Goal: Task Accomplishment & Management: Complete application form

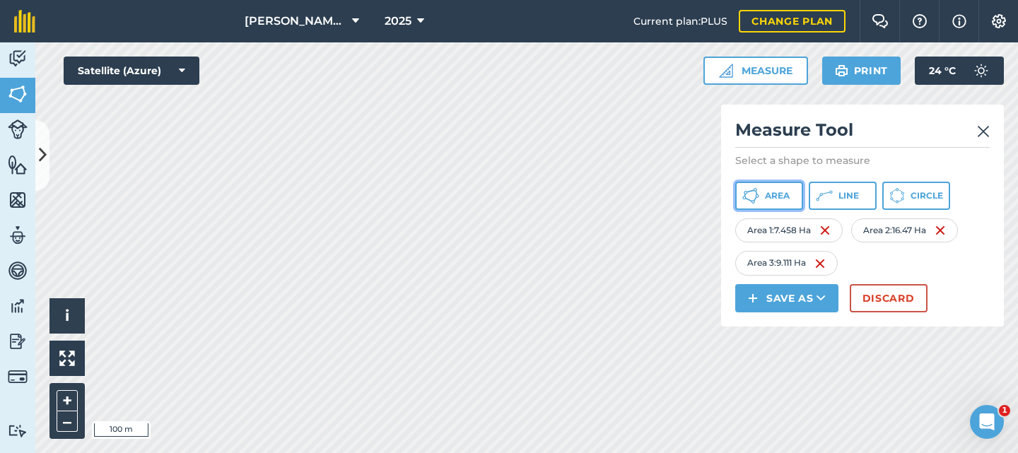
click at [769, 197] on span "Area" at bounding box center [777, 195] width 25 height 11
click at [784, 192] on span "Area" at bounding box center [777, 195] width 25 height 11
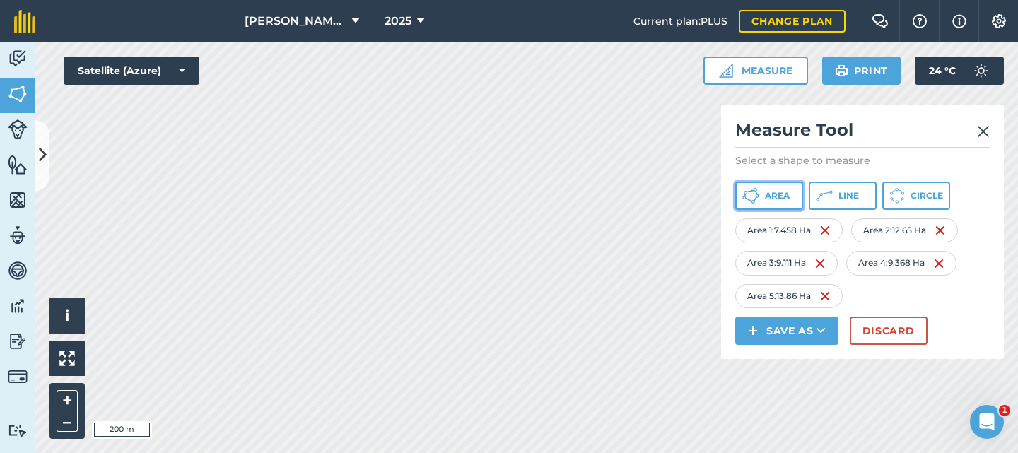
click at [765, 199] on span "Area" at bounding box center [777, 195] width 25 height 11
click at [775, 198] on span "Area" at bounding box center [777, 195] width 25 height 11
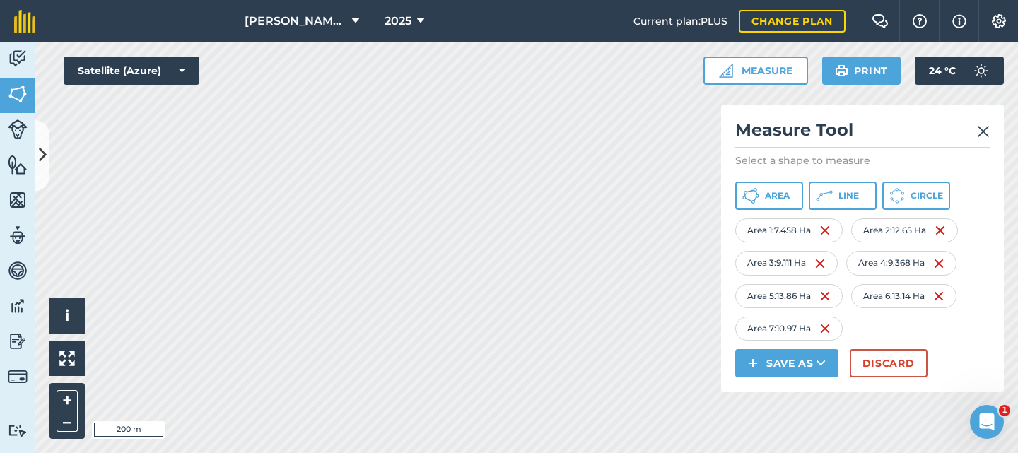
click at [986, 135] on img at bounding box center [983, 131] width 13 height 17
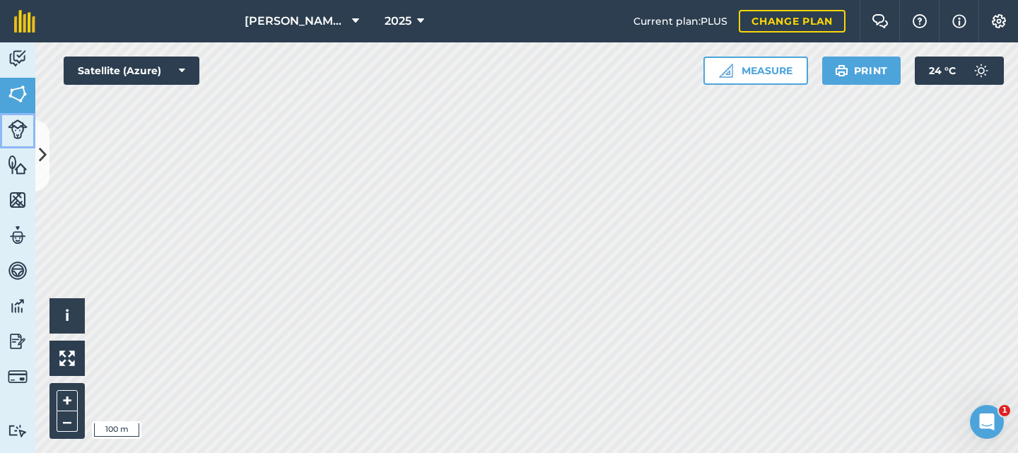
click at [20, 126] on img at bounding box center [18, 130] width 20 height 20
click at [16, 88] on img at bounding box center [18, 93] width 20 height 21
click at [43, 154] on icon at bounding box center [43, 155] width 8 height 25
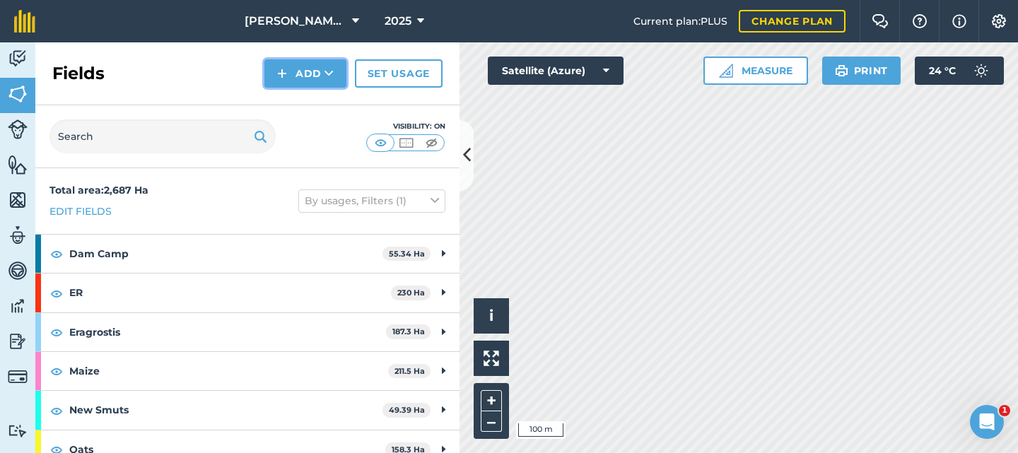
click at [287, 73] on img at bounding box center [282, 73] width 10 height 17
click at [292, 107] on link "Draw" at bounding box center [306, 105] width 78 height 31
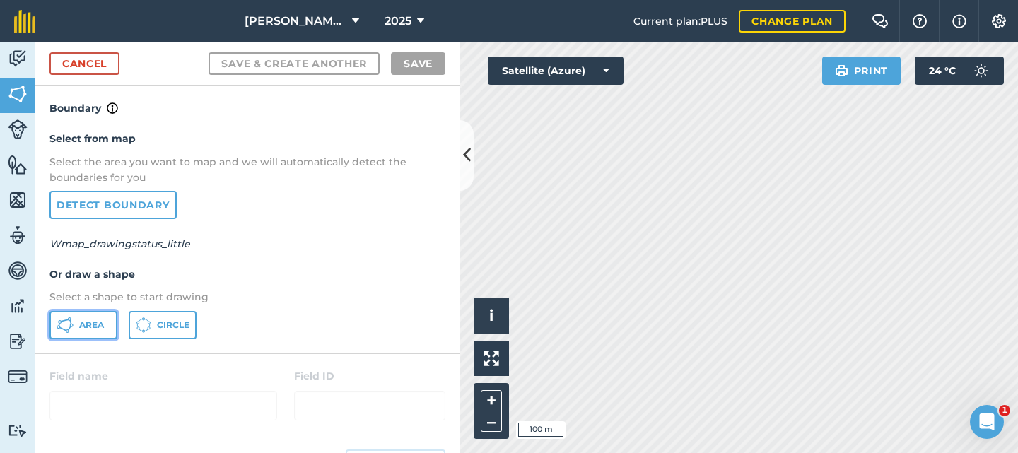
click at [86, 327] on span "Area" at bounding box center [91, 325] width 25 height 11
click at [737, 453] on html "[PERSON_NAME] Farms 2025 Current plan : PLUS Change plan Farm Chat Help Info Se…" at bounding box center [509, 226] width 1018 height 453
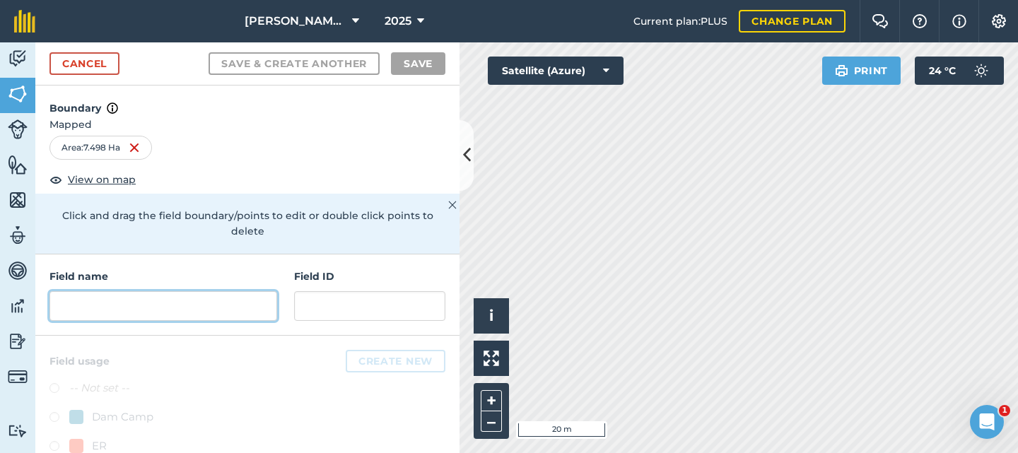
click at [162, 308] on input "text" at bounding box center [164, 306] width 228 height 30
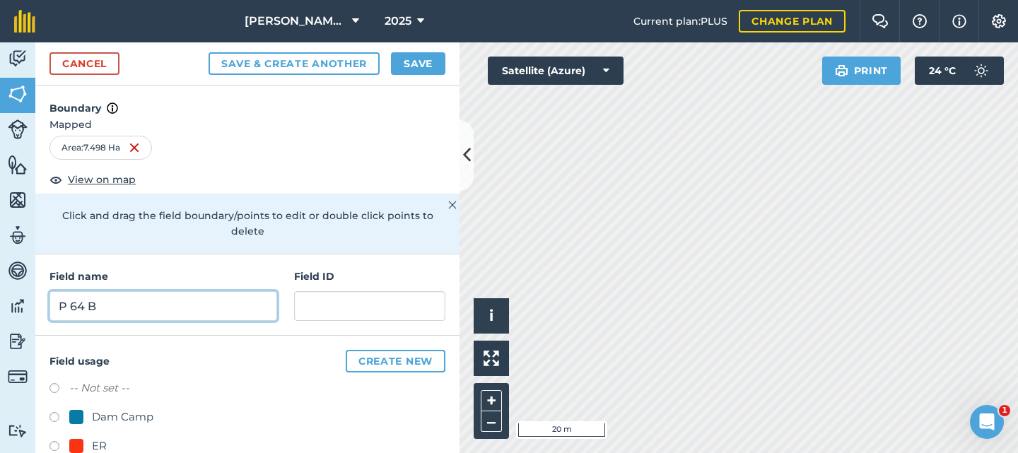
type input "P 64 B"
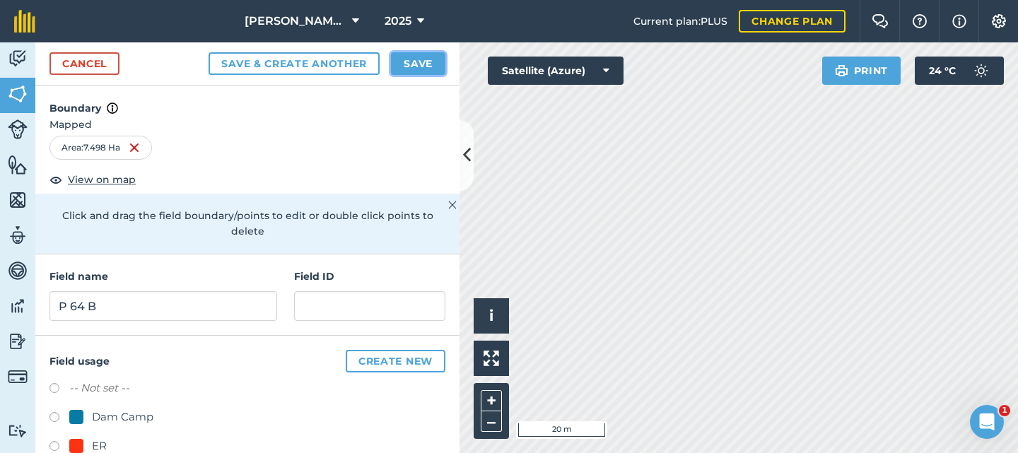
click at [409, 62] on button "Save" at bounding box center [418, 63] width 54 height 23
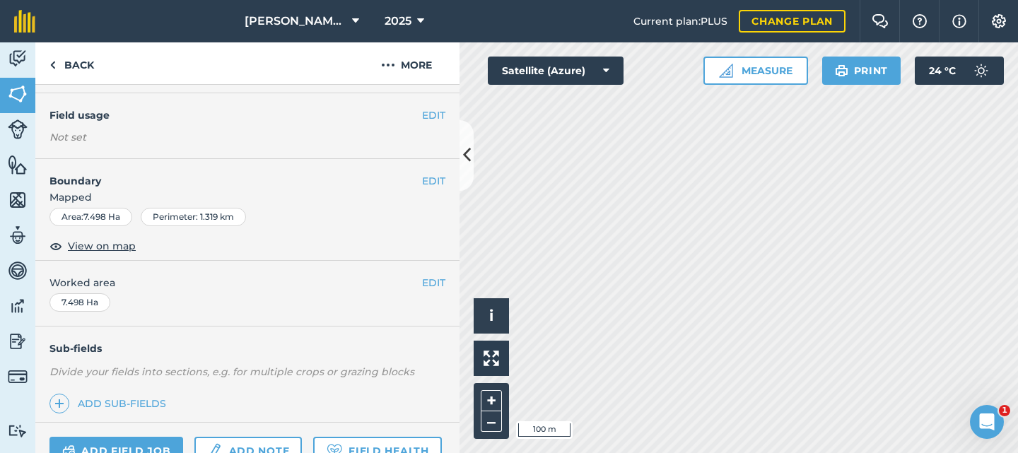
scroll to position [37, 0]
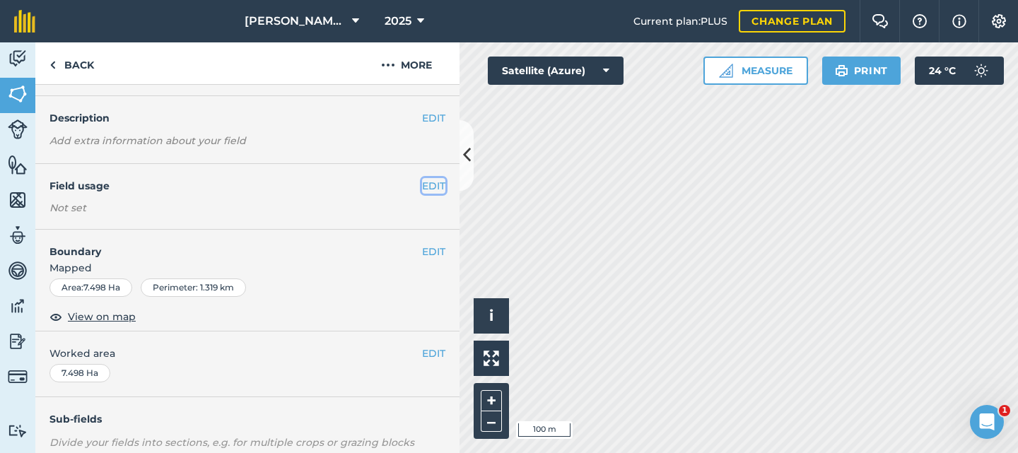
click at [422, 185] on button "EDIT" at bounding box center [433, 186] width 23 height 16
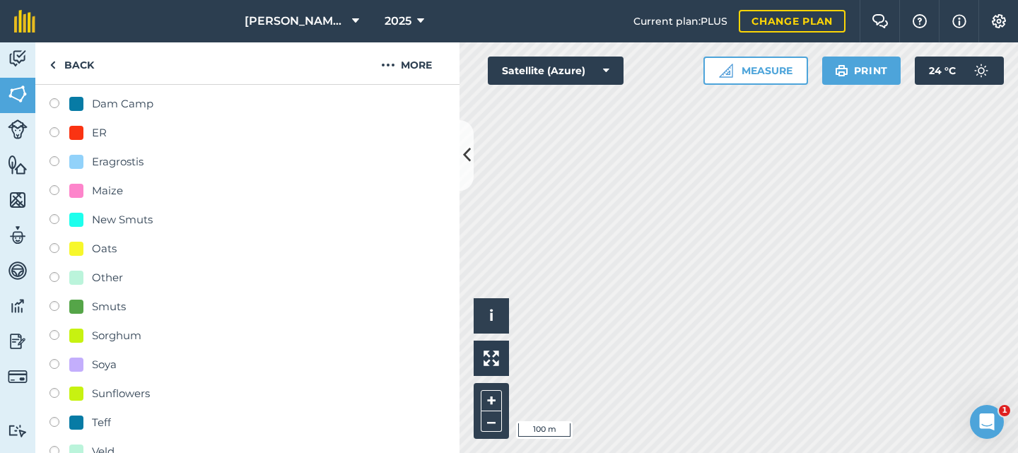
scroll to position [250, 0]
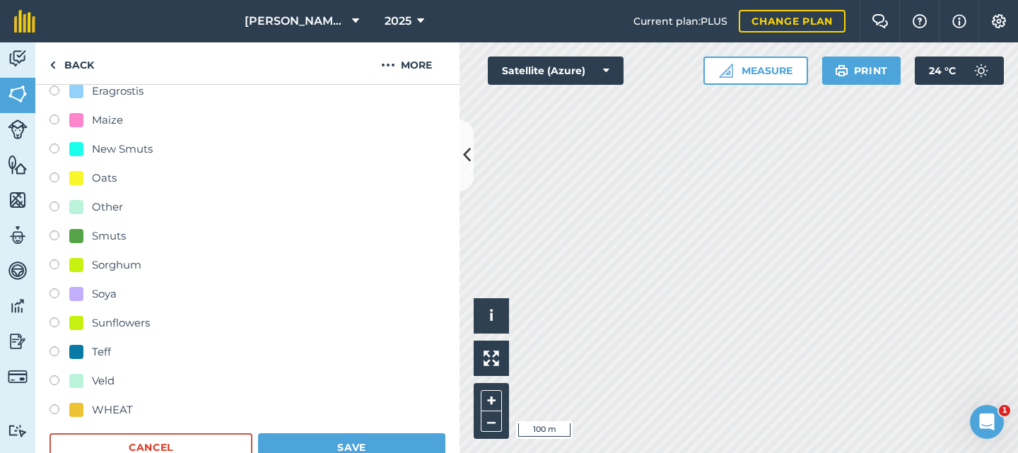
click at [57, 383] on label at bounding box center [60, 383] width 20 height 14
radio input "true"
radio input "false"
click at [324, 444] on button "Save" at bounding box center [351, 448] width 187 height 28
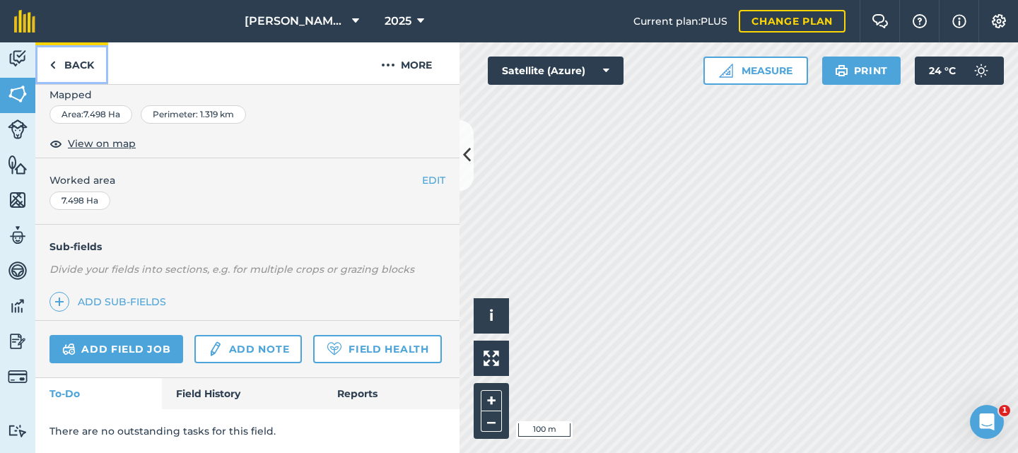
click at [67, 61] on link "Back" at bounding box center [71, 63] width 73 height 42
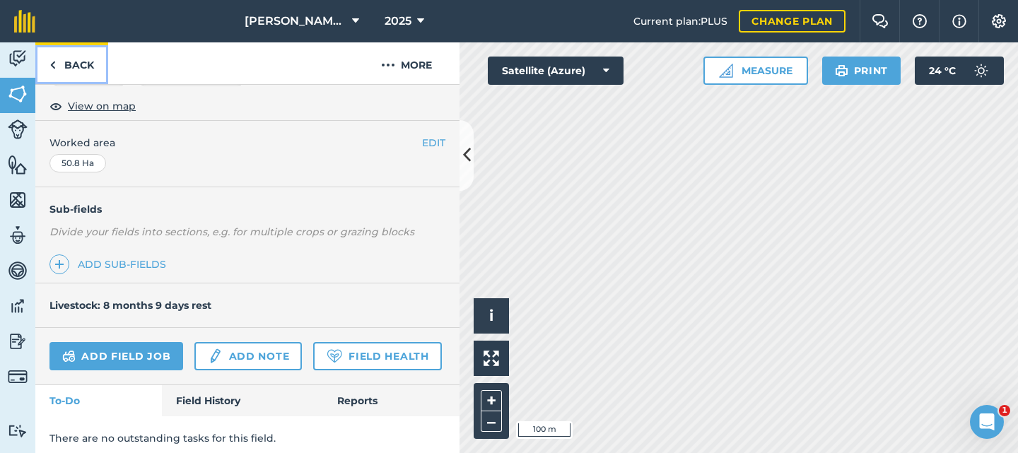
click at [81, 57] on link "Back" at bounding box center [71, 63] width 73 height 42
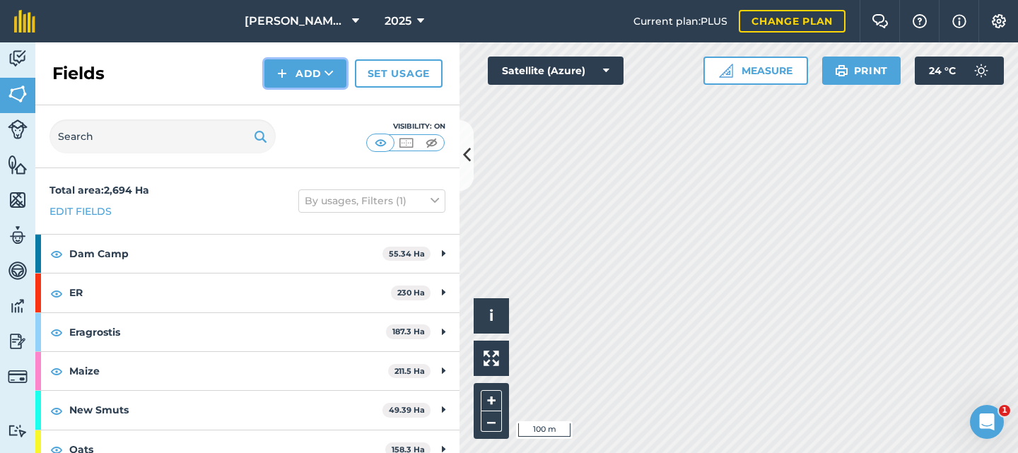
click at [303, 73] on button "Add" at bounding box center [306, 73] width 82 height 28
click at [298, 103] on link "Draw" at bounding box center [306, 105] width 78 height 31
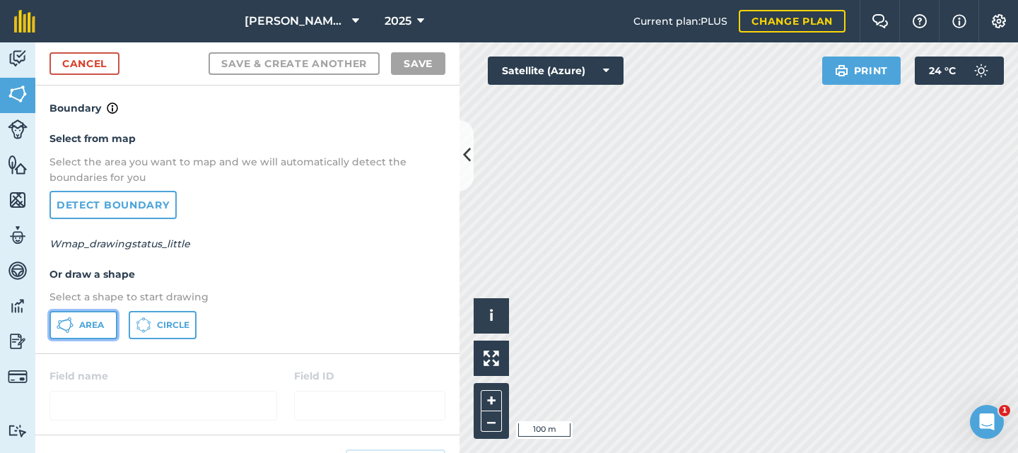
click at [77, 327] on button "Area" at bounding box center [84, 325] width 68 height 28
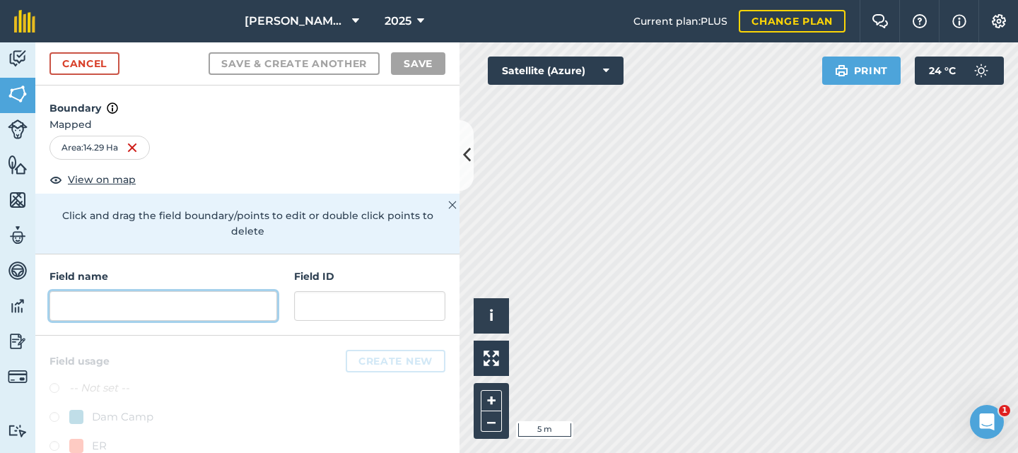
click at [211, 310] on input "text" at bounding box center [164, 306] width 228 height 30
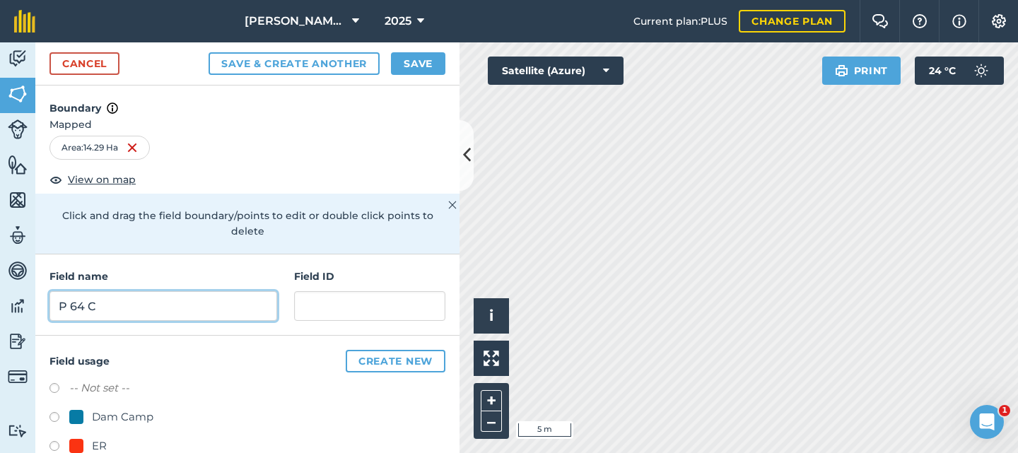
type input "P 64 C"
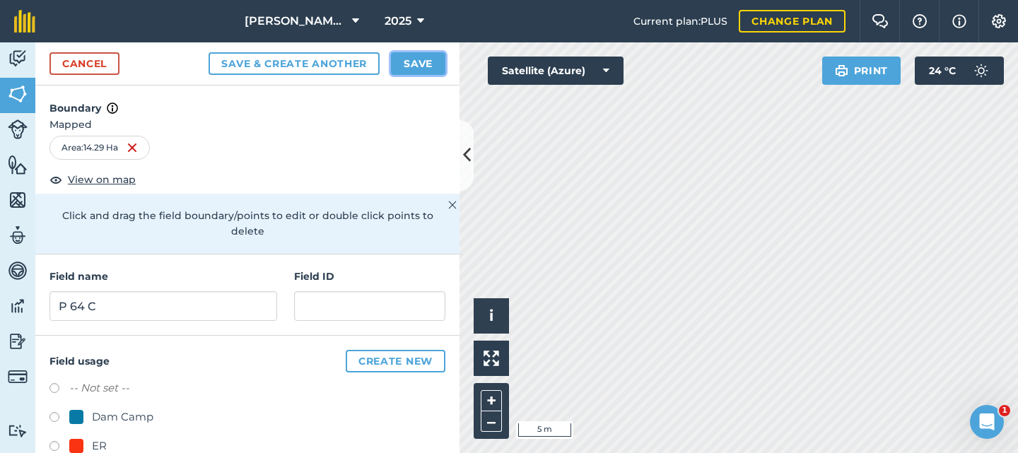
click at [424, 63] on button "Save" at bounding box center [418, 63] width 54 height 23
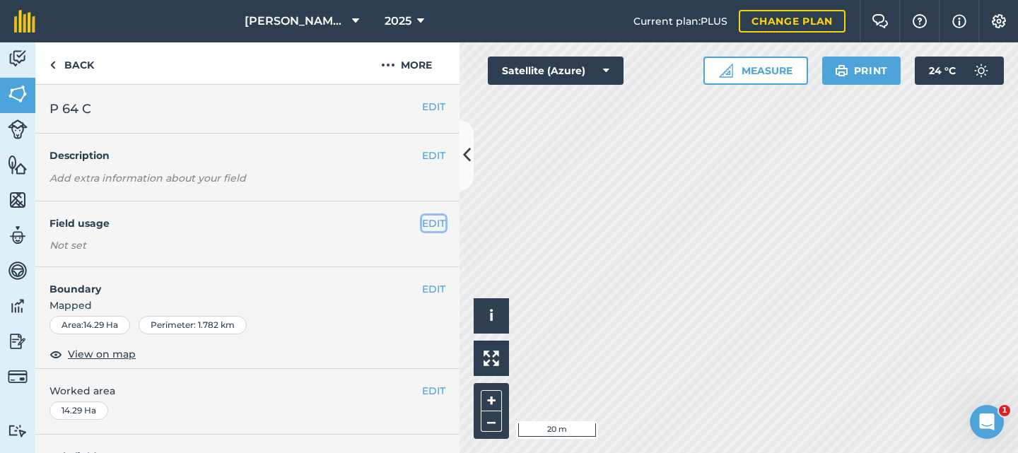
click at [422, 225] on button "EDIT" at bounding box center [433, 224] width 23 height 16
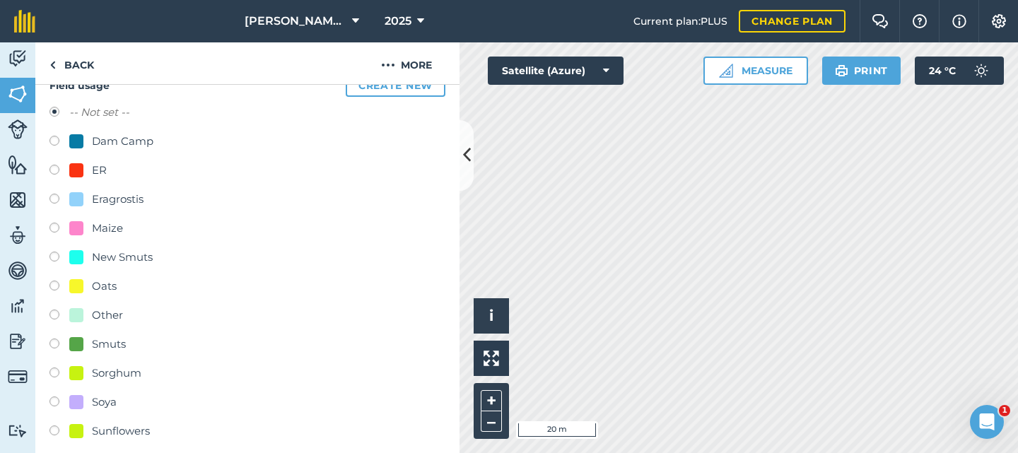
scroll to position [212, 0]
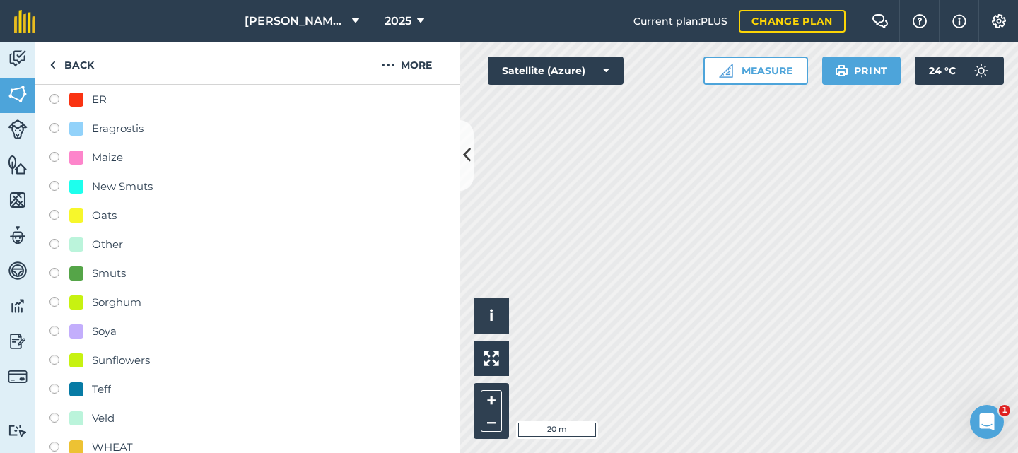
click at [56, 418] on label at bounding box center [60, 420] width 20 height 14
radio input "true"
radio input "false"
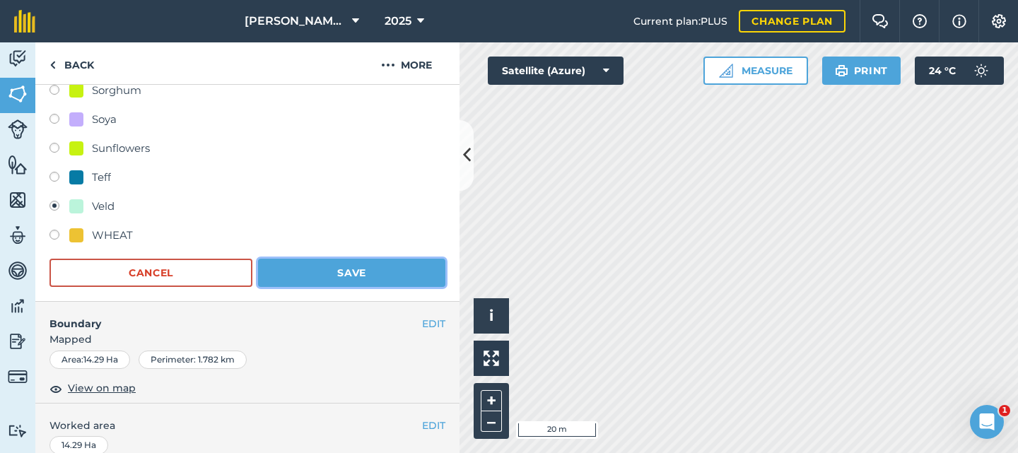
click at [302, 259] on button "Save" at bounding box center [351, 273] width 187 height 28
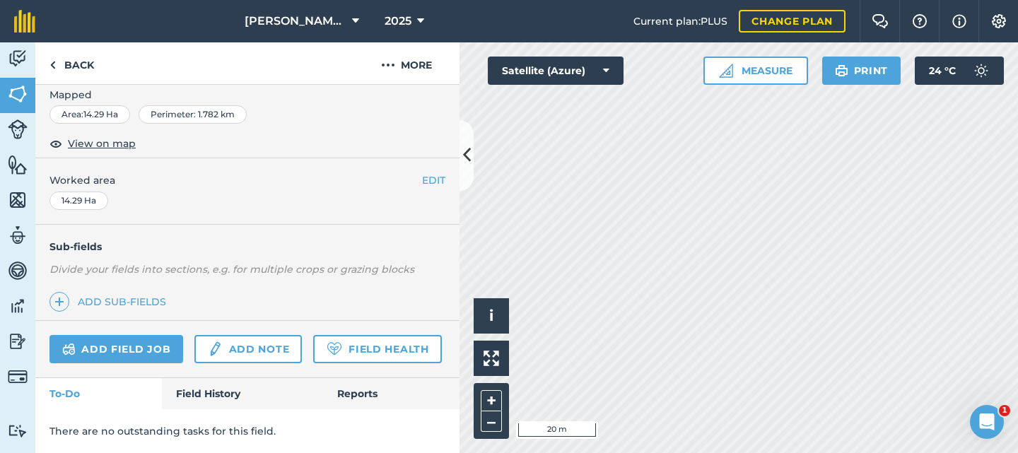
scroll to position [252, 0]
click at [470, 158] on icon at bounding box center [467, 155] width 8 height 25
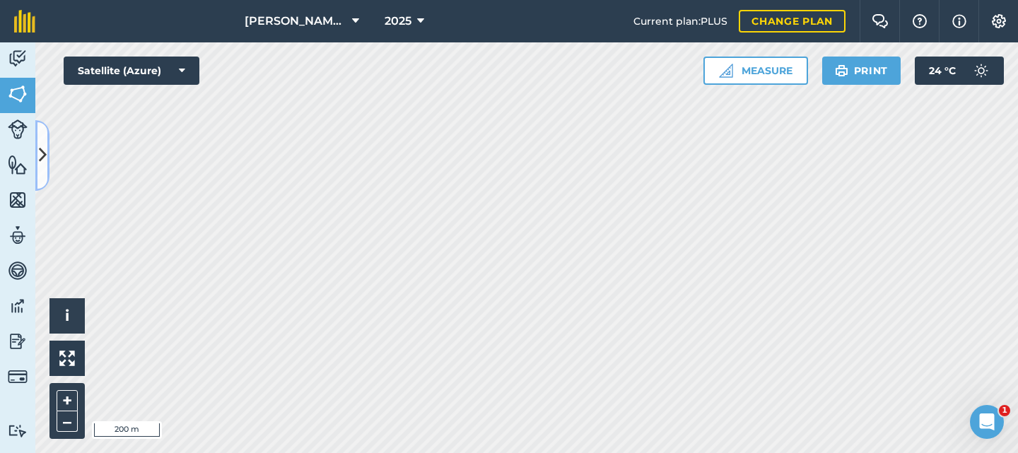
click at [48, 156] on button at bounding box center [42, 155] width 14 height 71
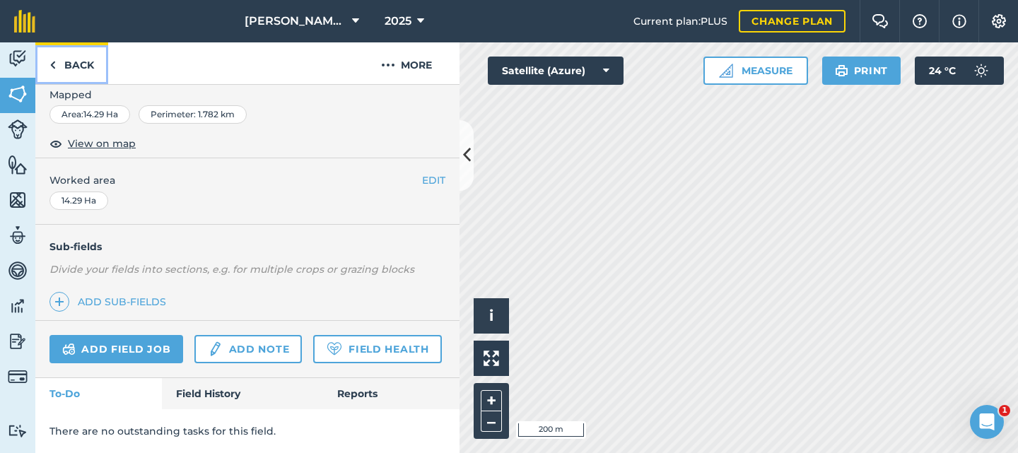
click at [62, 64] on link "Back" at bounding box center [71, 63] width 73 height 42
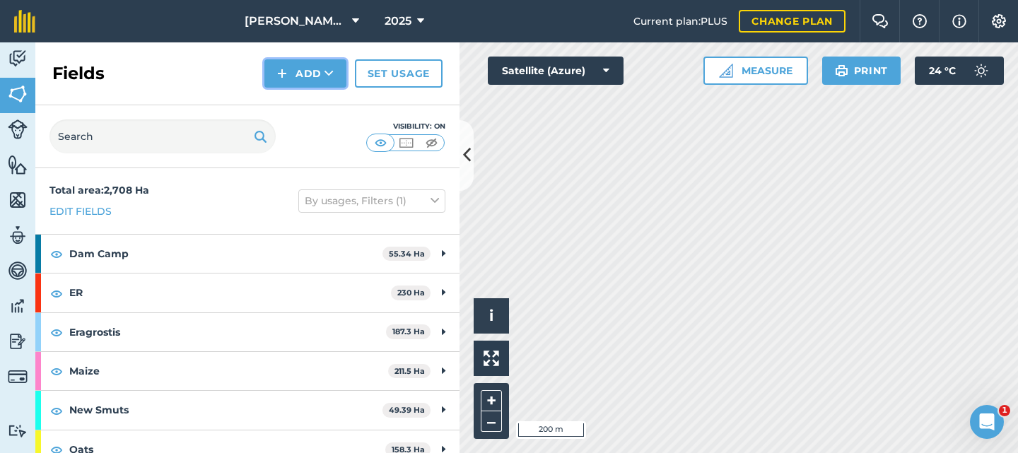
click at [295, 73] on button "Add" at bounding box center [306, 73] width 82 height 28
click at [292, 103] on link "Draw" at bounding box center [306, 105] width 78 height 31
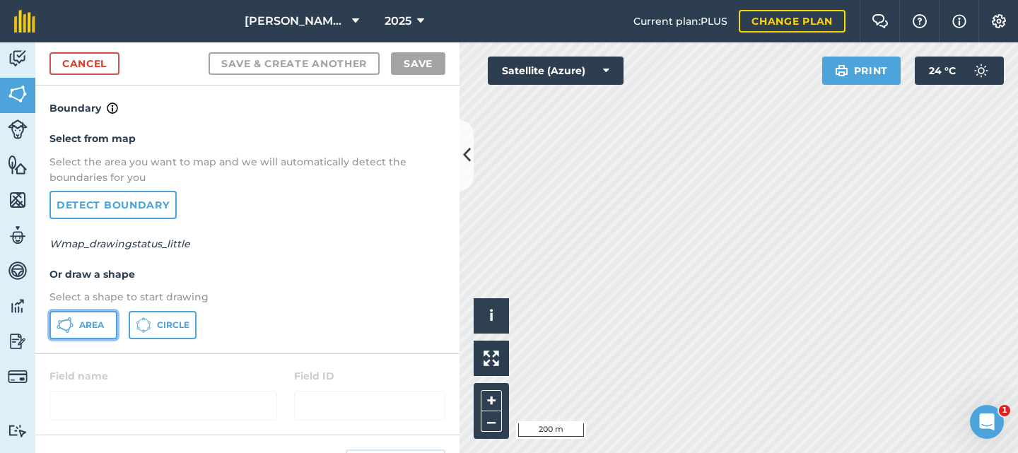
click at [73, 324] on icon at bounding box center [65, 325] width 17 height 17
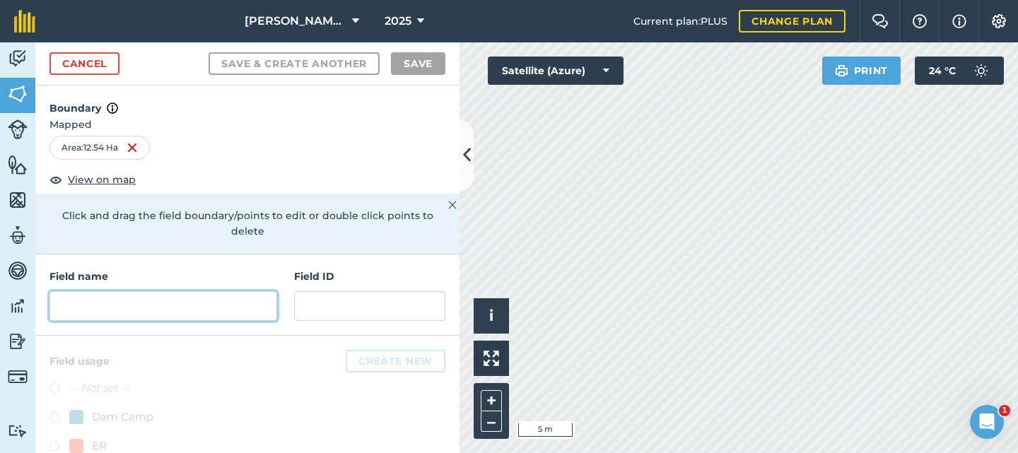
click at [106, 296] on input "text" at bounding box center [164, 306] width 228 height 30
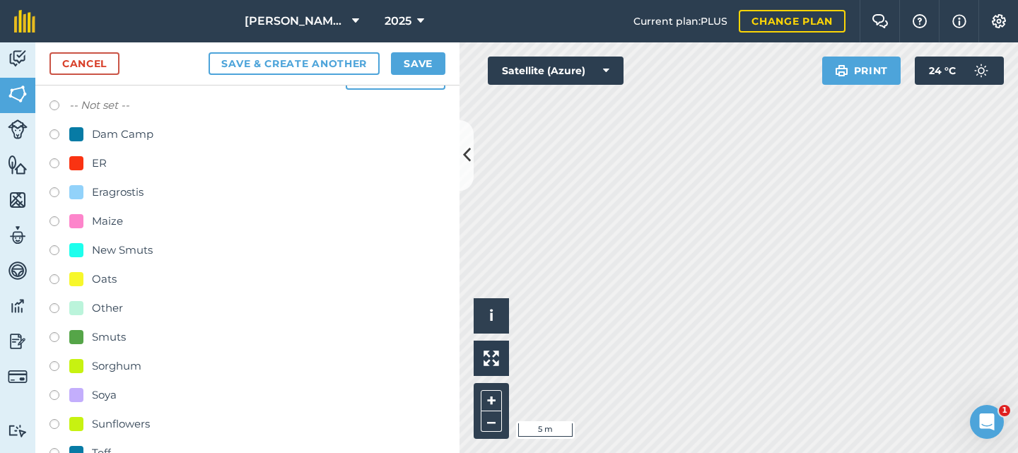
scroll to position [354, 0]
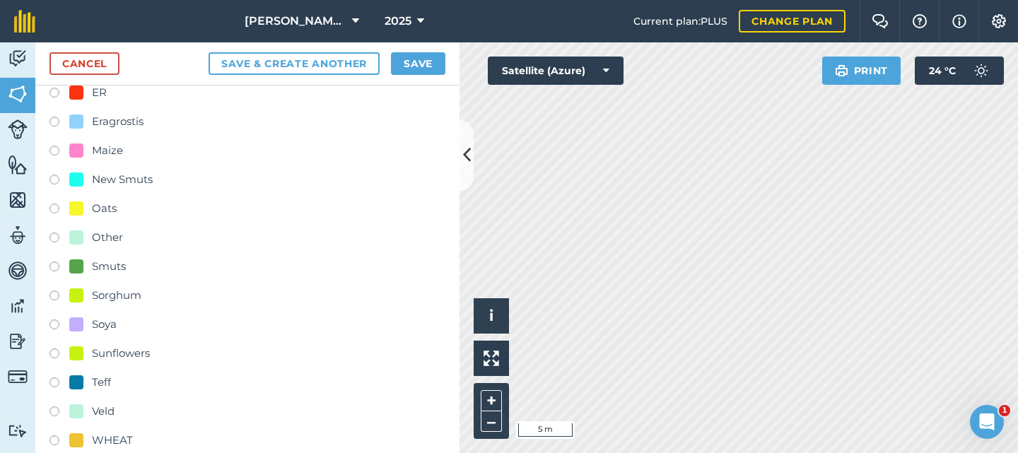
type input "P 64 D"
click at [50, 412] on label at bounding box center [60, 414] width 20 height 14
radio input "true"
click at [409, 65] on button "Save" at bounding box center [418, 63] width 54 height 23
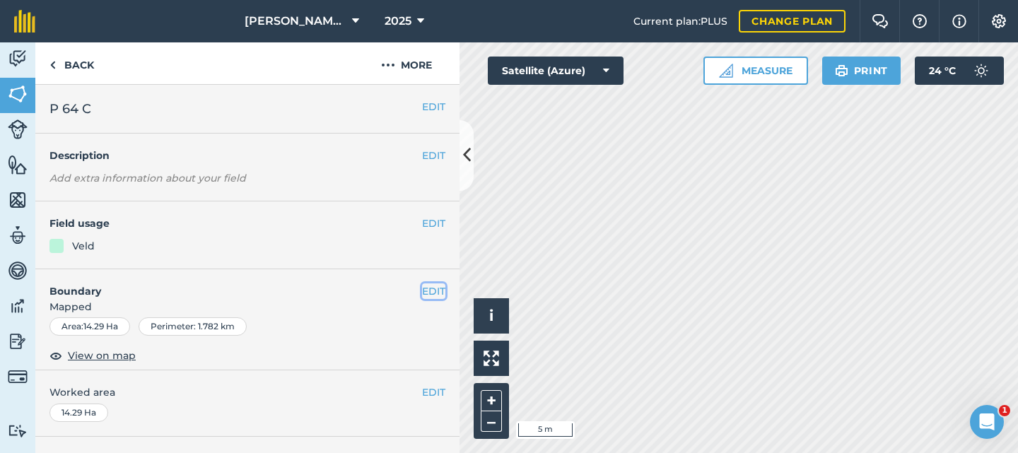
click at [422, 288] on button "EDIT" at bounding box center [433, 292] width 23 height 16
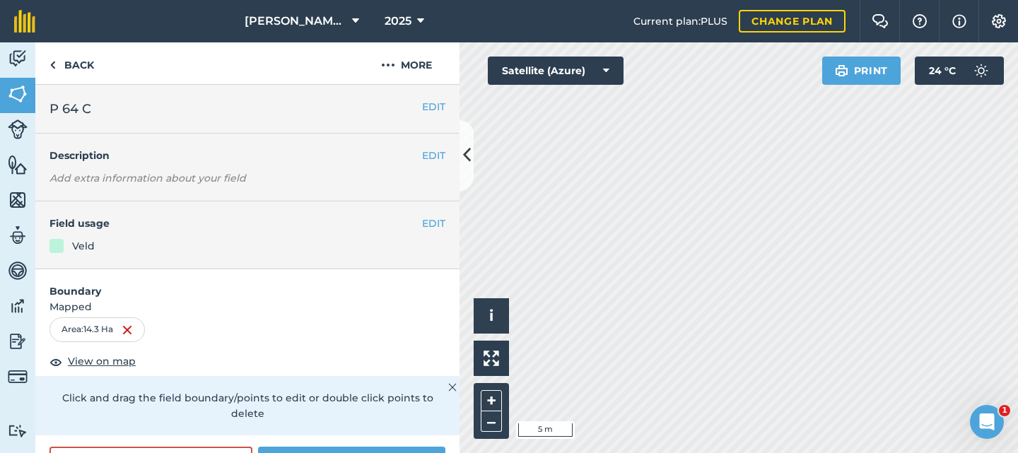
scroll to position [71, 0]
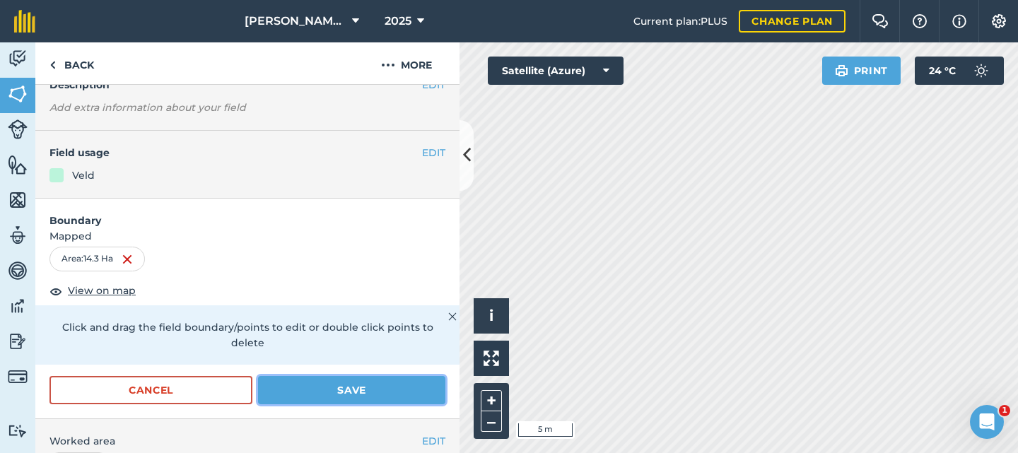
click at [333, 395] on button "Save" at bounding box center [351, 390] width 187 height 28
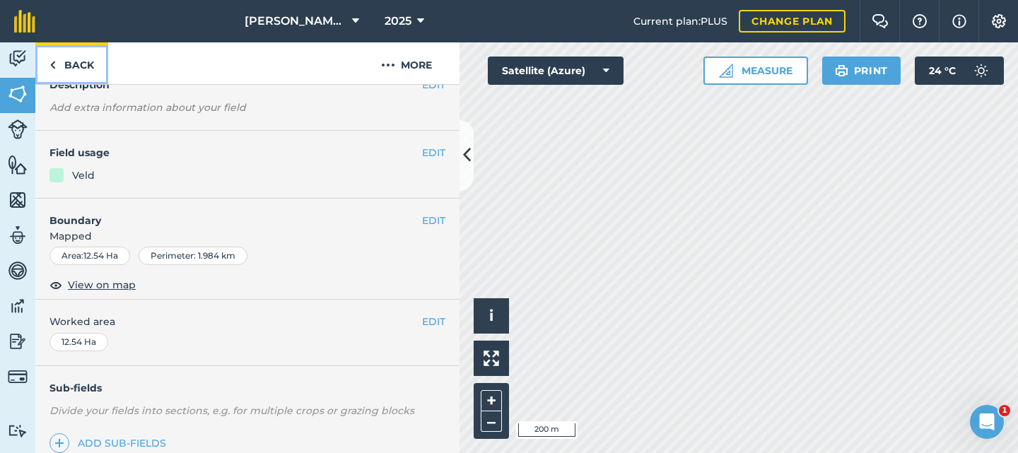
click at [58, 66] on link "Back" at bounding box center [71, 63] width 73 height 42
click at [57, 66] on link "Back" at bounding box center [71, 63] width 73 height 42
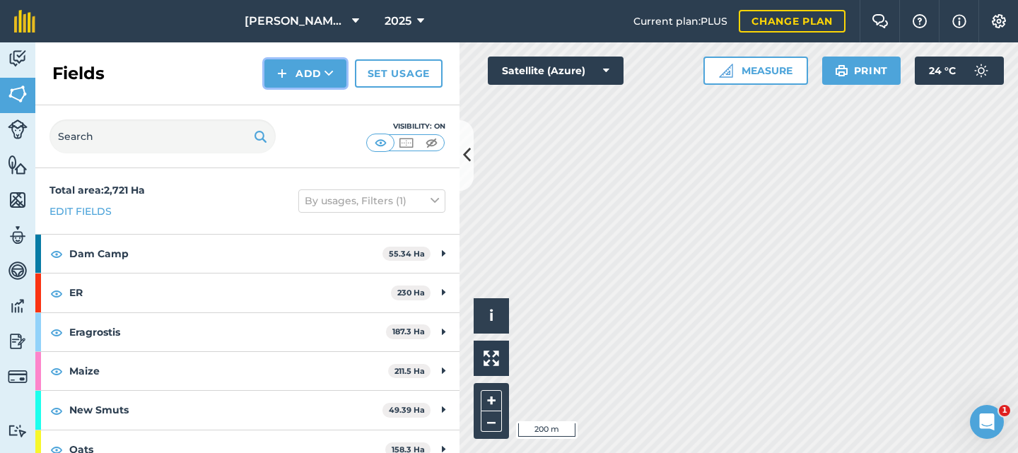
click at [312, 76] on button "Add" at bounding box center [306, 73] width 82 height 28
click at [304, 110] on link "Draw" at bounding box center [306, 105] width 78 height 31
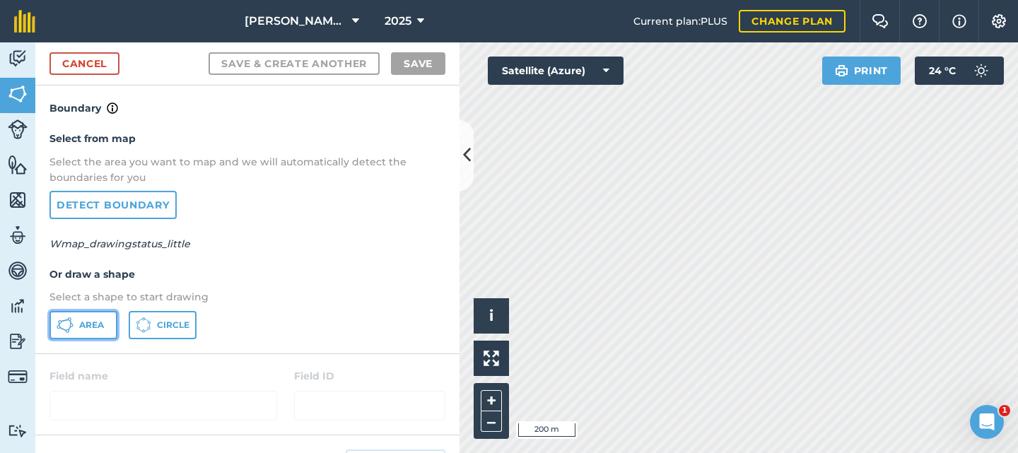
click at [94, 332] on button "Area" at bounding box center [84, 325] width 68 height 28
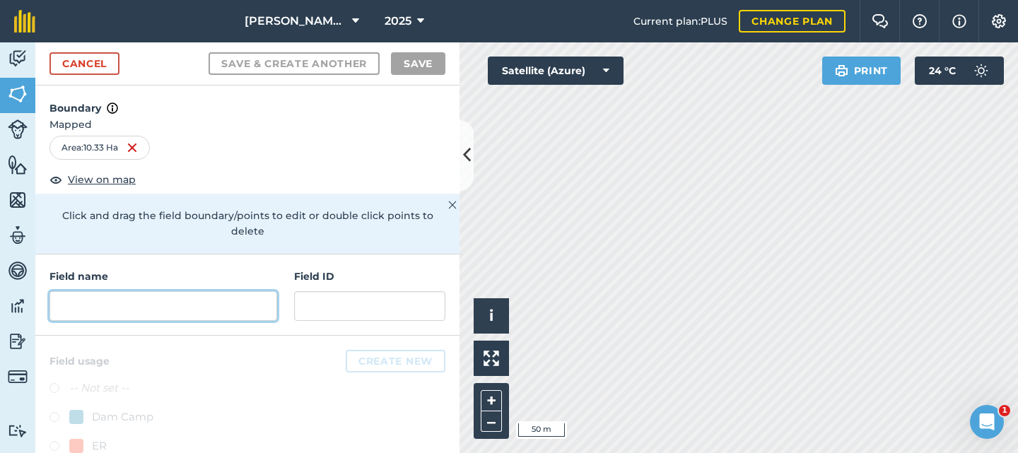
click at [118, 303] on input "text" at bounding box center [164, 306] width 228 height 30
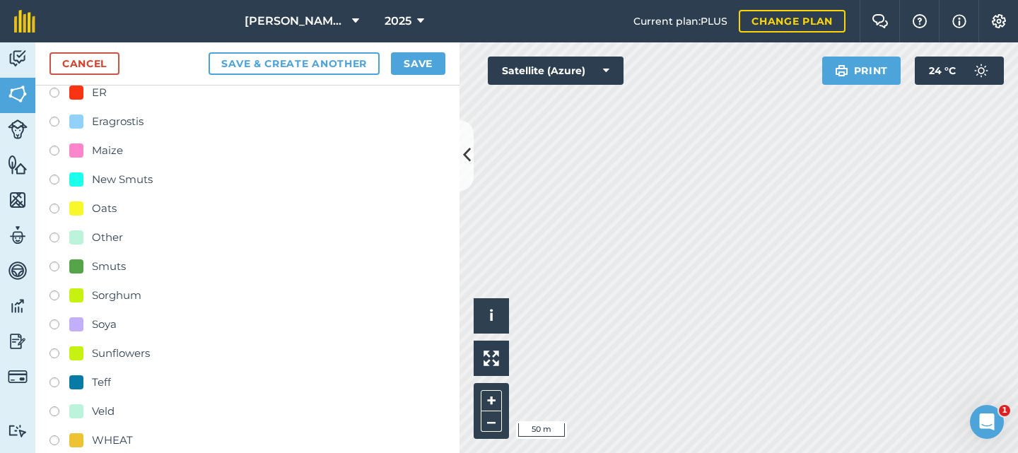
scroll to position [376, 0]
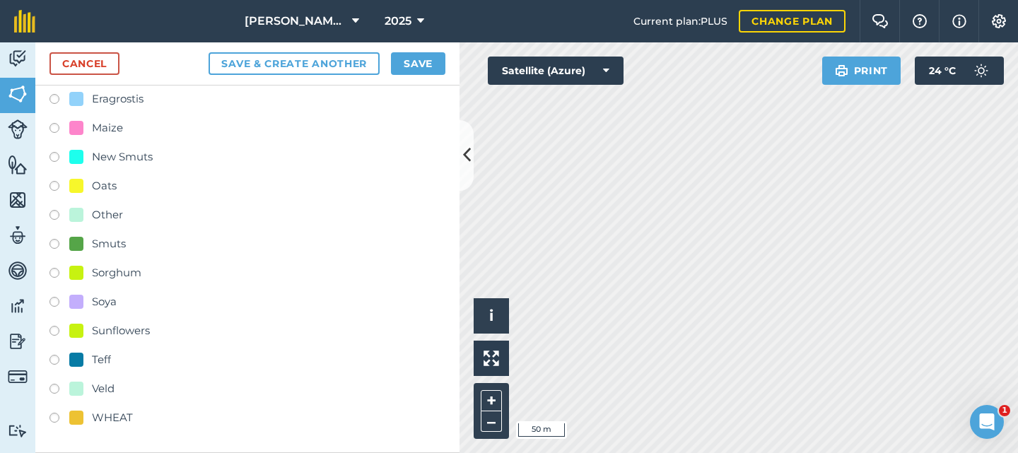
type input "P 64 E"
click at [55, 388] on label at bounding box center [60, 391] width 20 height 14
radio input "true"
click at [406, 62] on button "Save" at bounding box center [418, 63] width 54 height 23
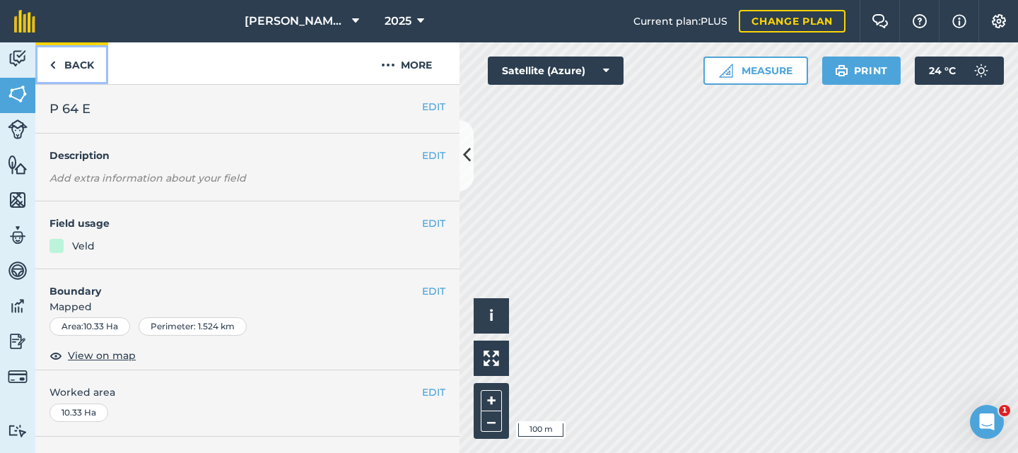
click at [69, 61] on link "Back" at bounding box center [71, 63] width 73 height 42
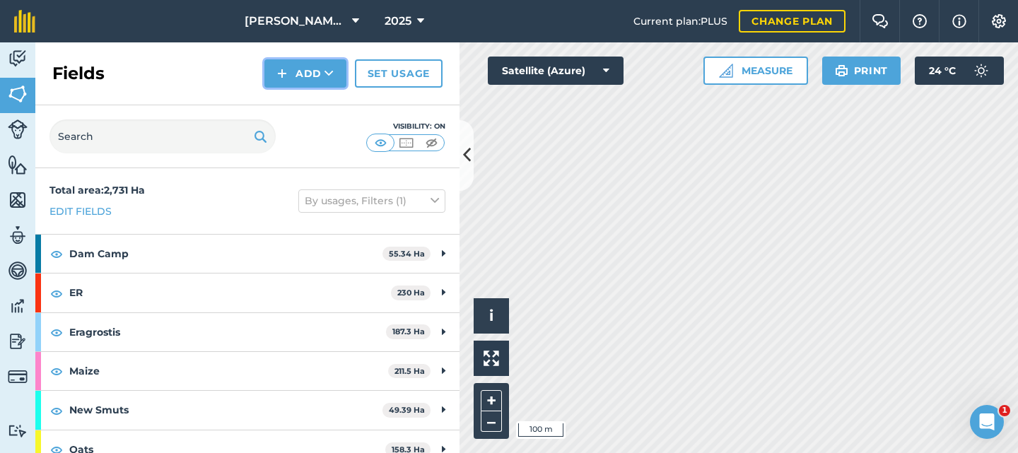
click at [303, 68] on button "Add" at bounding box center [306, 73] width 82 height 28
click at [308, 107] on link "Draw" at bounding box center [306, 105] width 78 height 31
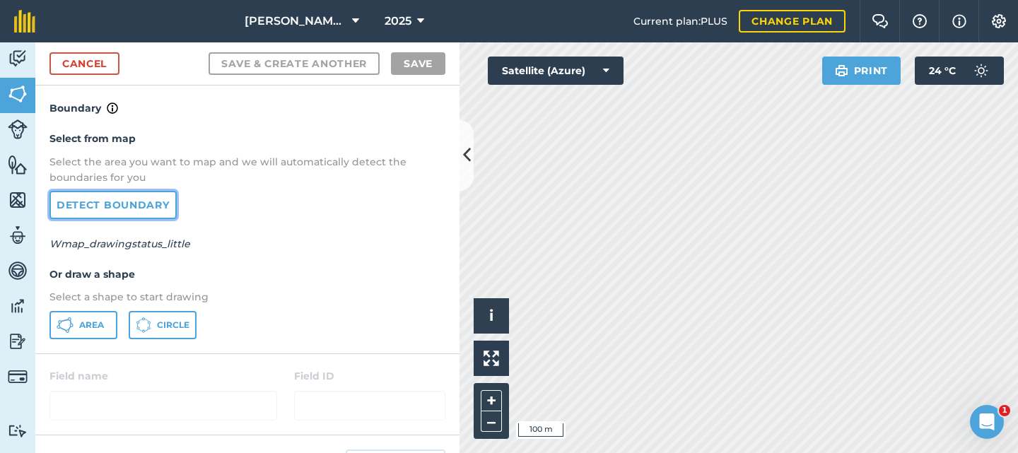
click at [103, 202] on link "Detect boundary" at bounding box center [113, 205] width 127 height 28
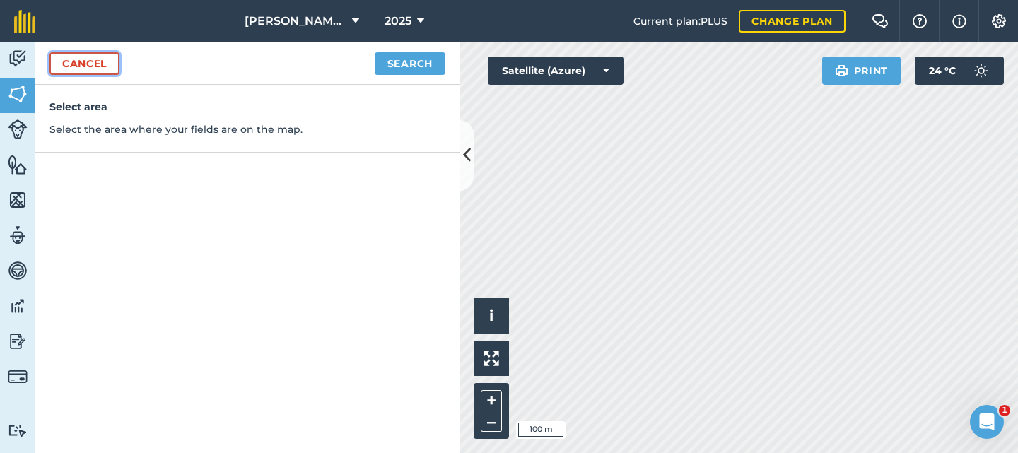
click at [88, 62] on link "Cancel" at bounding box center [85, 63] width 70 height 23
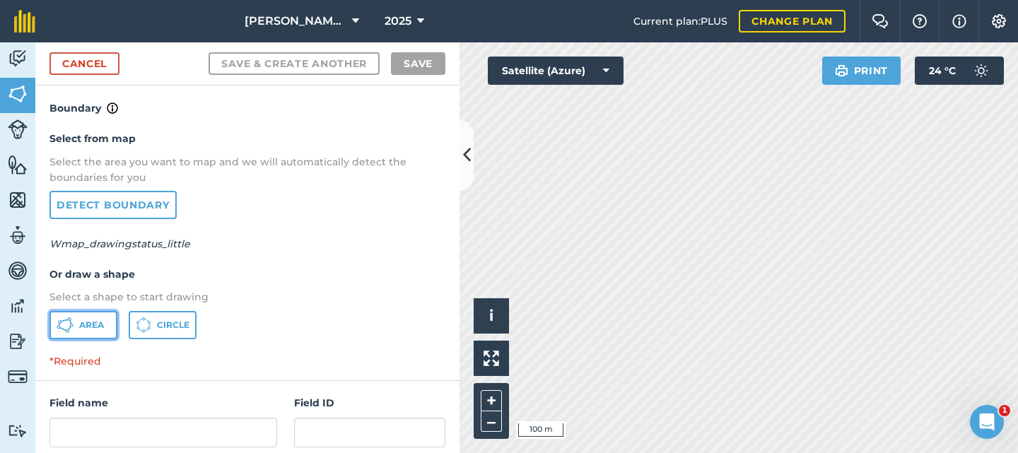
click at [86, 322] on span "Area" at bounding box center [91, 325] width 25 height 11
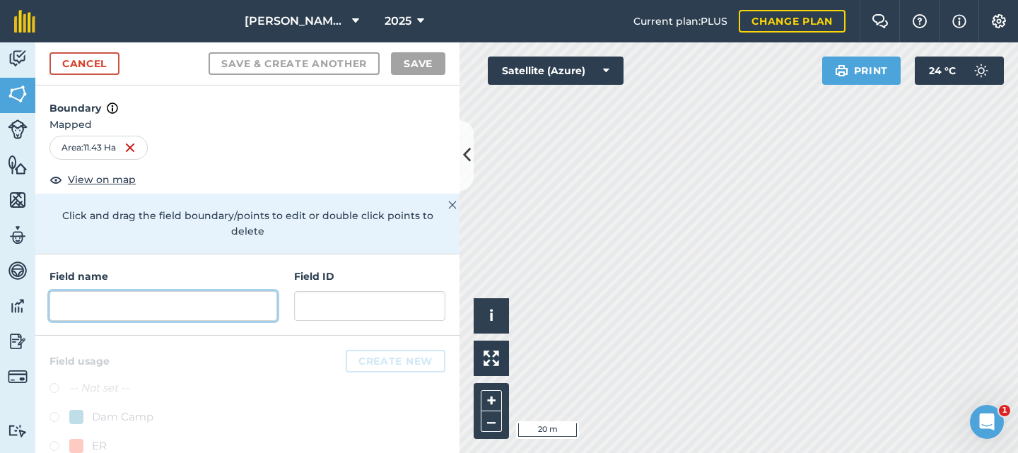
click at [214, 308] on input "text" at bounding box center [164, 306] width 228 height 30
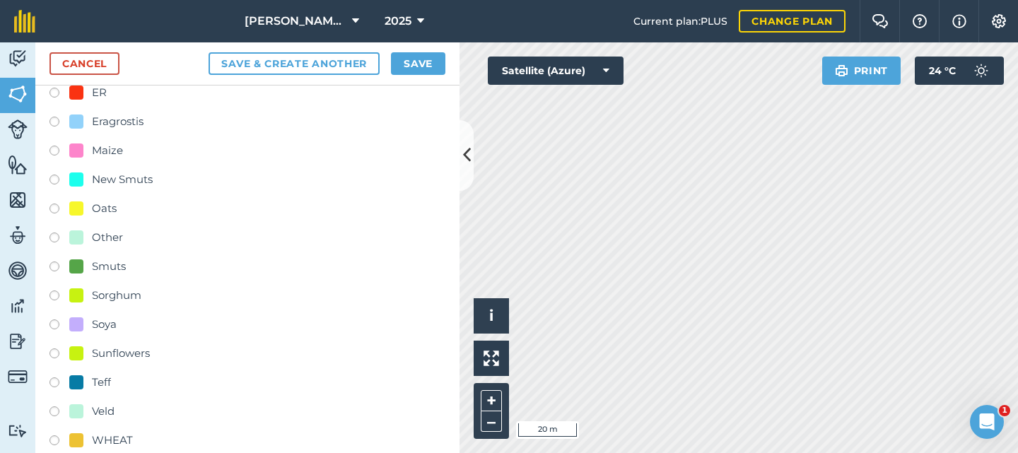
scroll to position [376, 0]
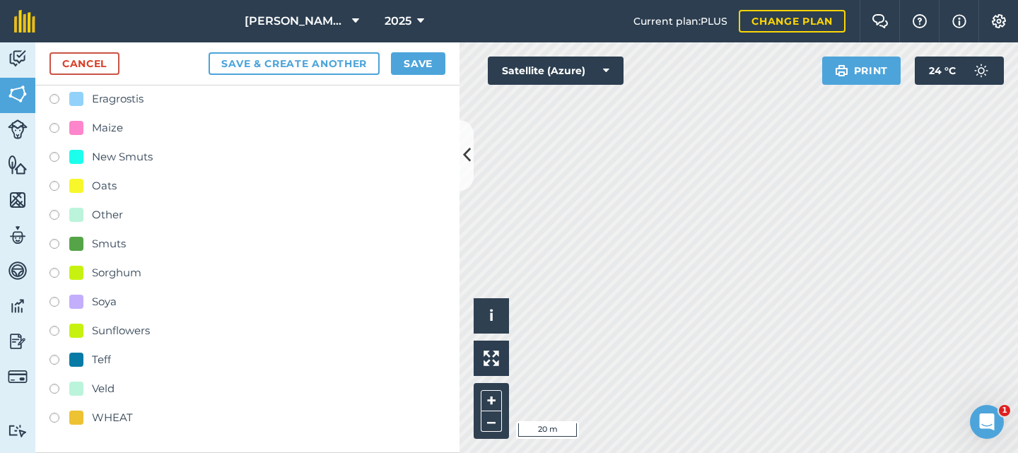
type input "P 64 F"
click at [58, 390] on label at bounding box center [60, 391] width 20 height 14
radio input "true"
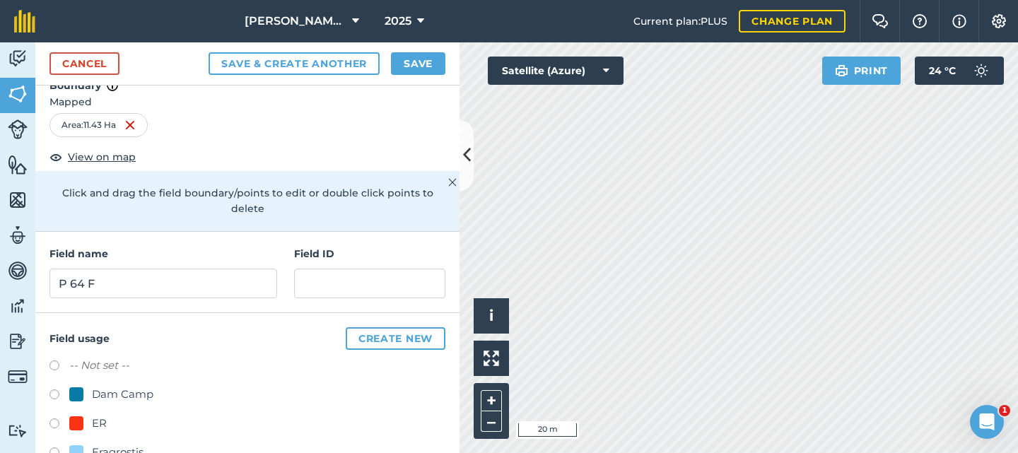
scroll to position [0, 0]
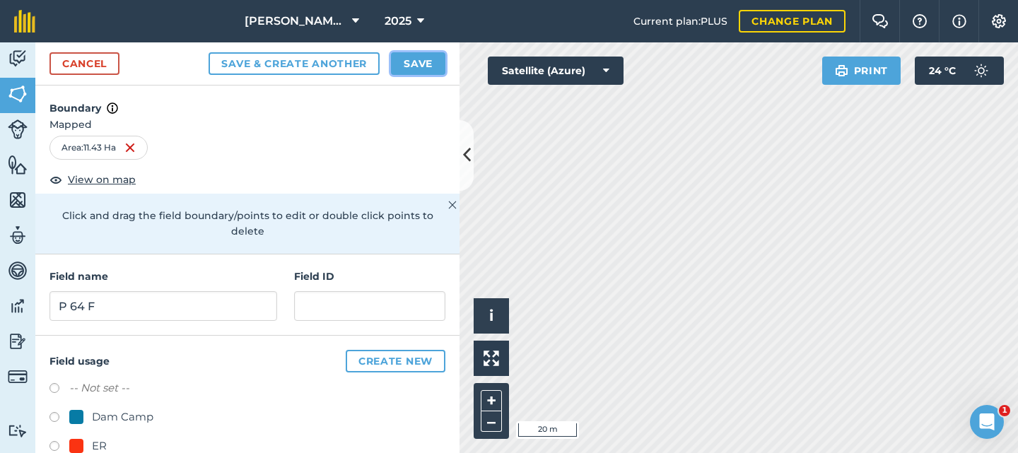
click at [423, 63] on button "Save" at bounding box center [418, 63] width 54 height 23
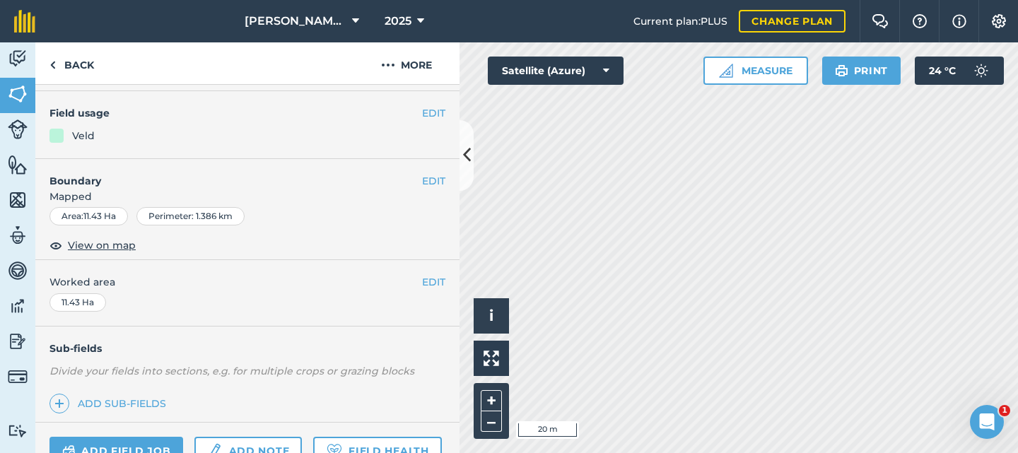
scroll to position [40, 0]
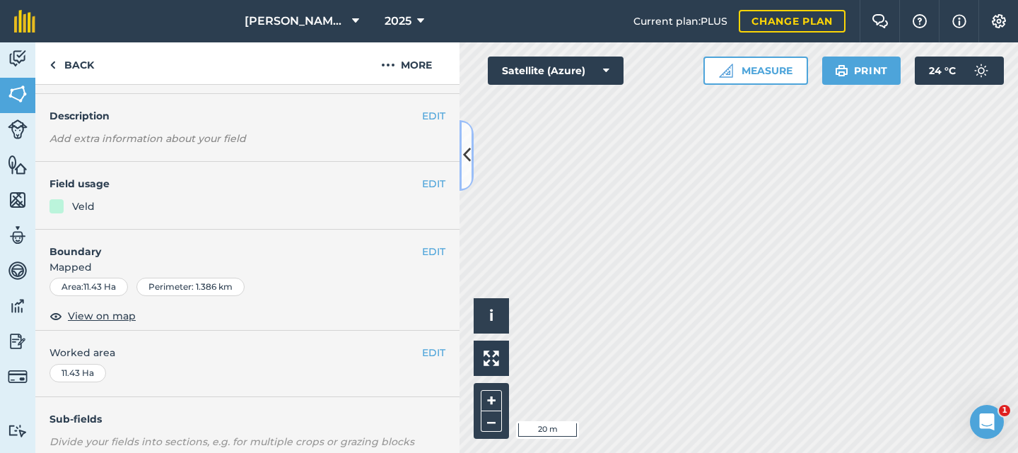
click at [470, 149] on icon at bounding box center [467, 155] width 8 height 25
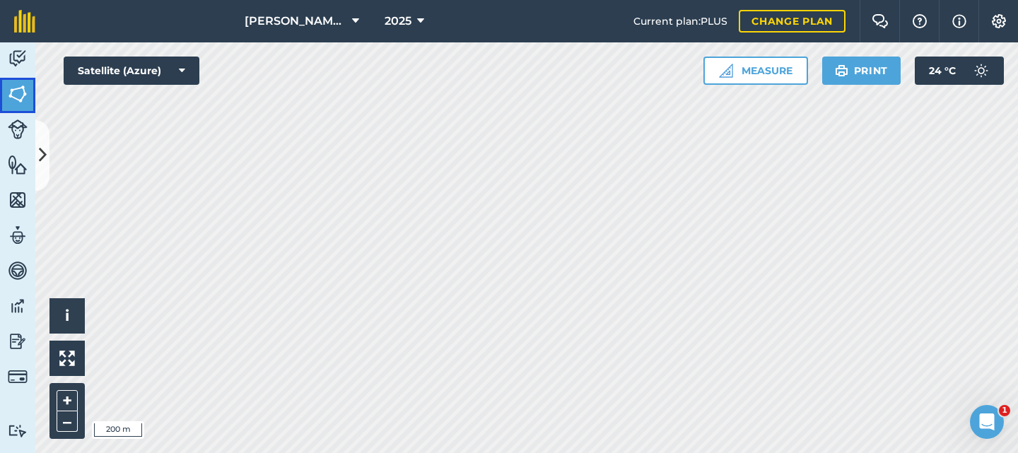
click at [21, 95] on img at bounding box center [18, 93] width 20 height 21
click at [44, 155] on icon at bounding box center [43, 155] width 8 height 25
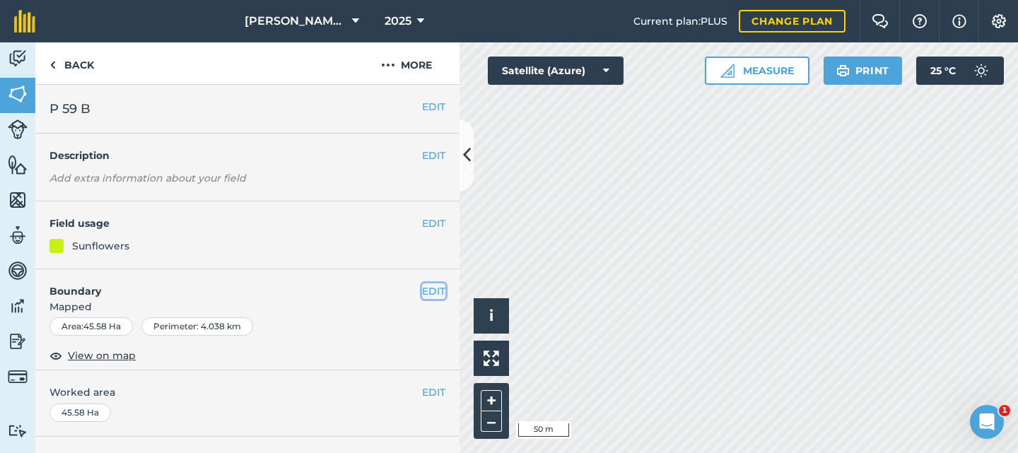
click at [422, 293] on button "EDIT" at bounding box center [433, 292] width 23 height 16
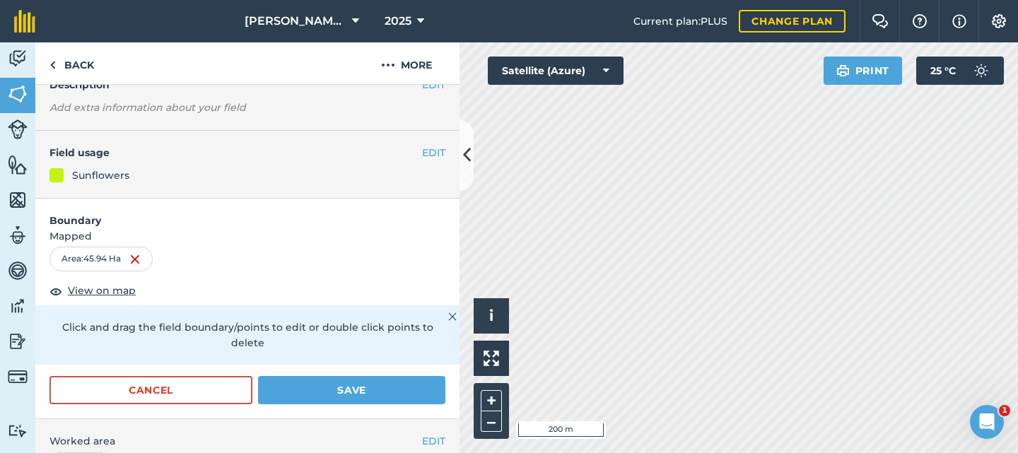
scroll to position [141, 0]
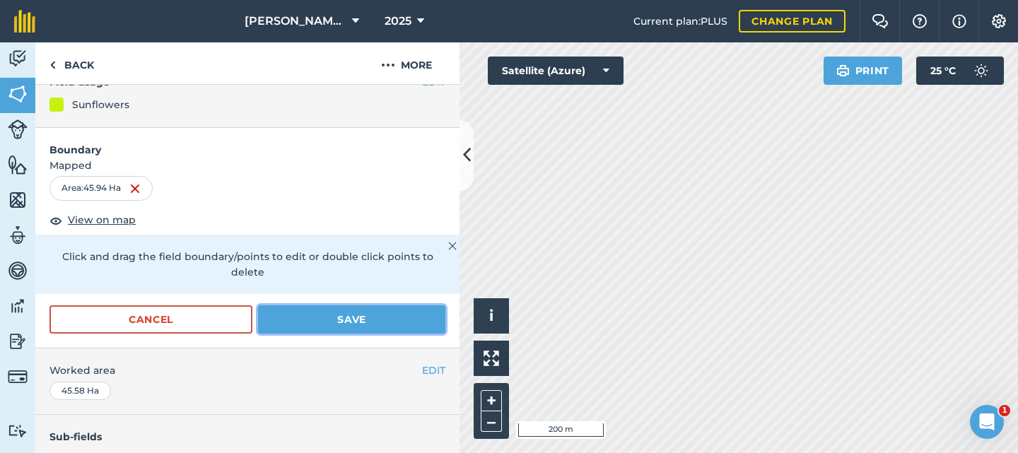
click at [291, 316] on button "Save" at bounding box center [351, 320] width 187 height 28
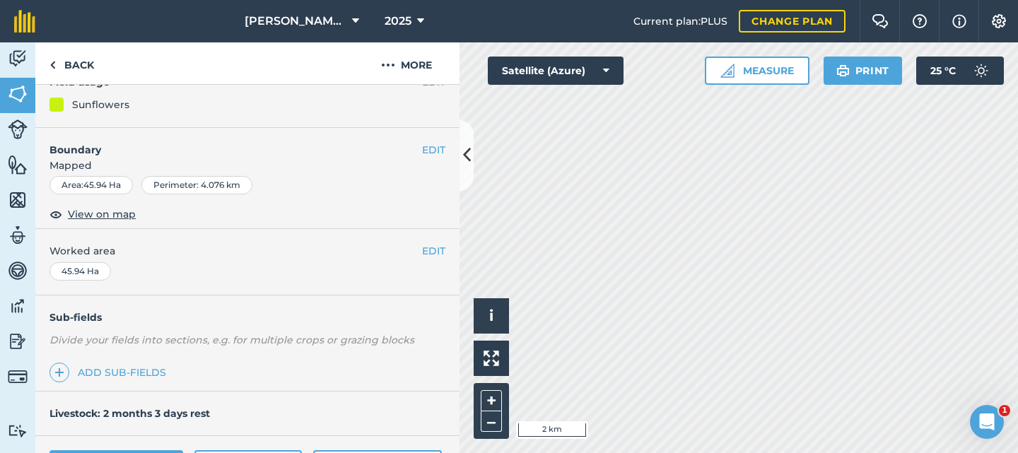
click at [688, 453] on html "[PERSON_NAME] Farms 2025 Current plan : PLUS Change plan Farm Chat Help Info Se…" at bounding box center [509, 226] width 1018 height 453
click at [740, 76] on button "Measure" at bounding box center [757, 71] width 105 height 28
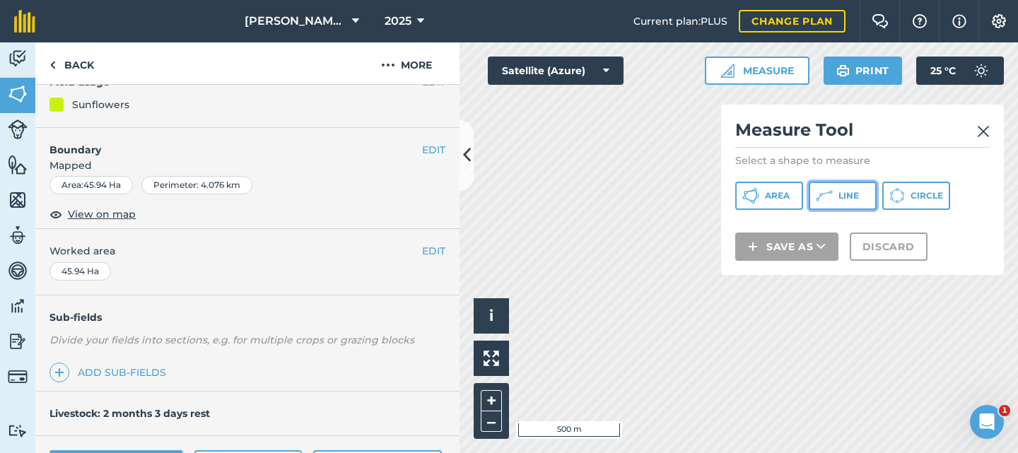
click at [827, 193] on icon at bounding box center [827, 193] width 8 height 3
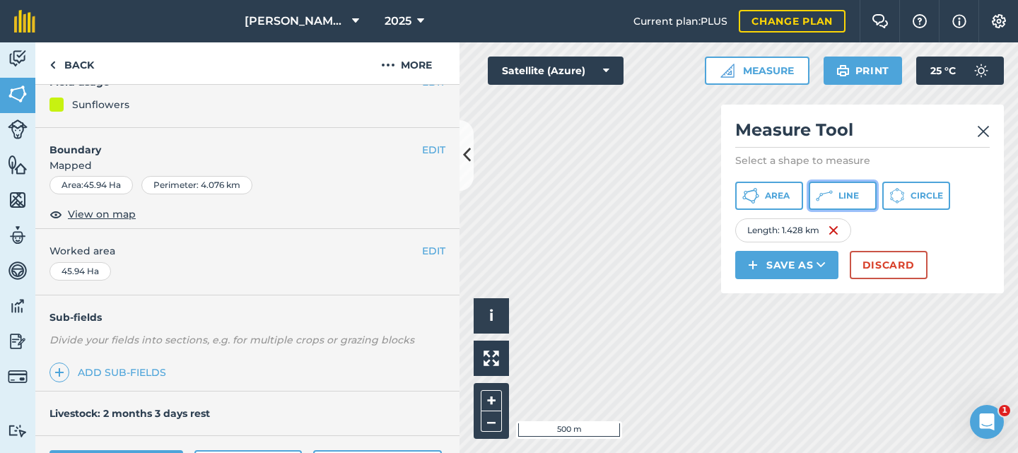
click at [839, 190] on button "Line" at bounding box center [843, 196] width 68 height 28
click at [849, 192] on span "Line" at bounding box center [849, 195] width 21 height 11
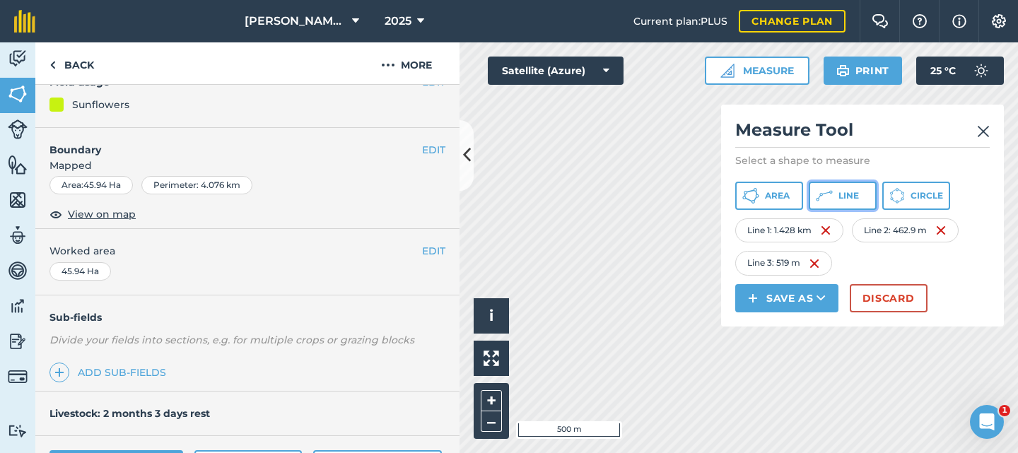
click at [826, 193] on icon at bounding box center [827, 193] width 8 height 3
click at [838, 201] on button "Line" at bounding box center [843, 196] width 68 height 28
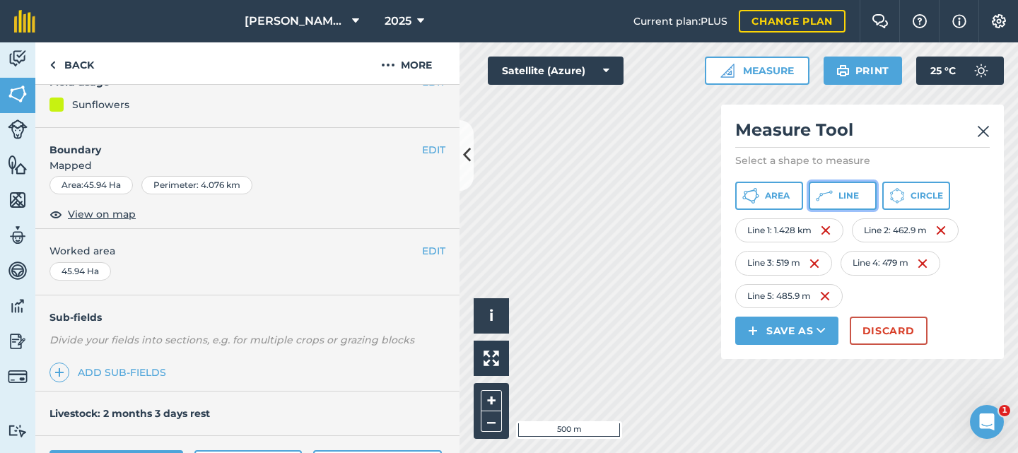
click at [832, 196] on icon at bounding box center [824, 195] width 17 height 17
click at [467, 152] on icon at bounding box center [467, 155] width 8 height 25
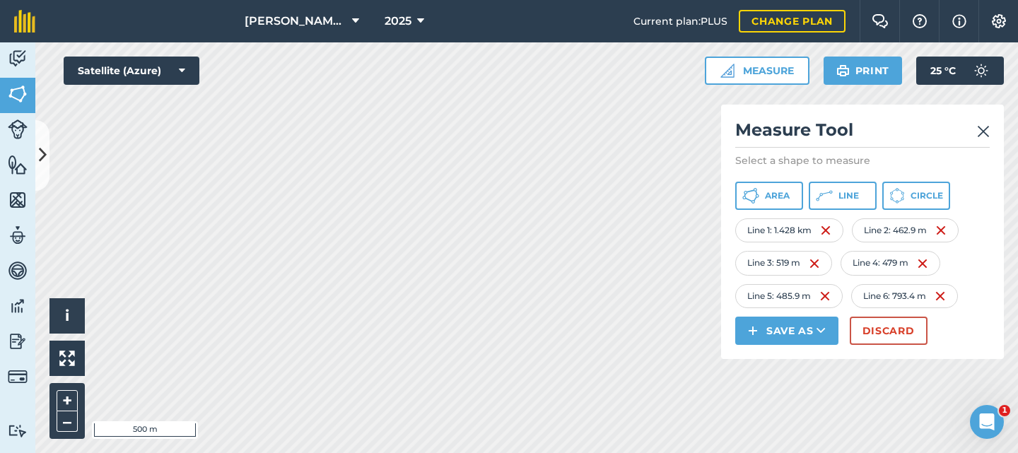
click at [988, 129] on img at bounding box center [983, 131] width 13 height 17
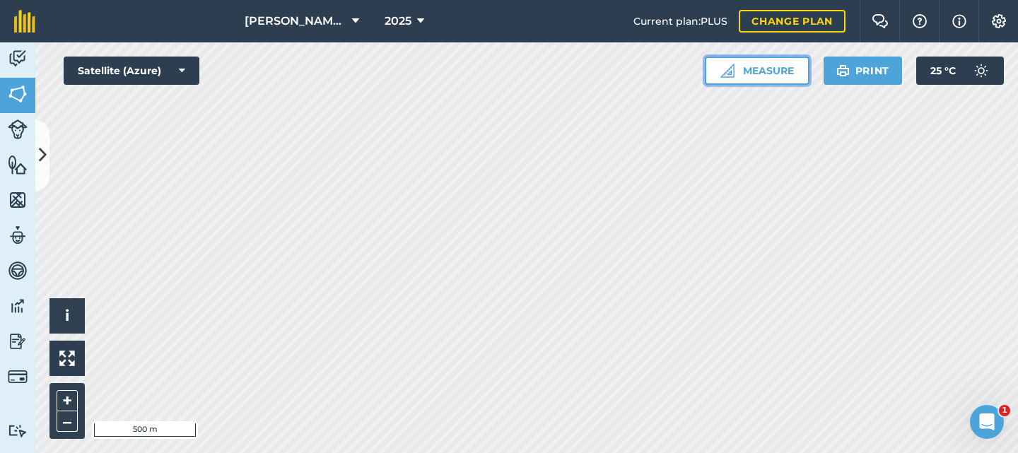
click at [757, 69] on button "Measure" at bounding box center [757, 71] width 105 height 28
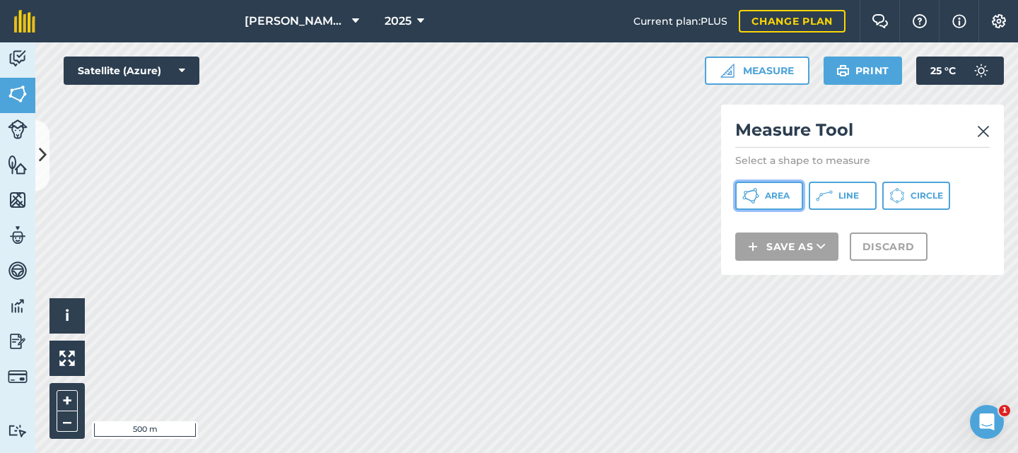
drag, startPoint x: 764, startPoint y: 202, endPoint x: 723, endPoint y: 219, distance: 43.7
click at [762, 202] on button "Area" at bounding box center [770, 196] width 68 height 28
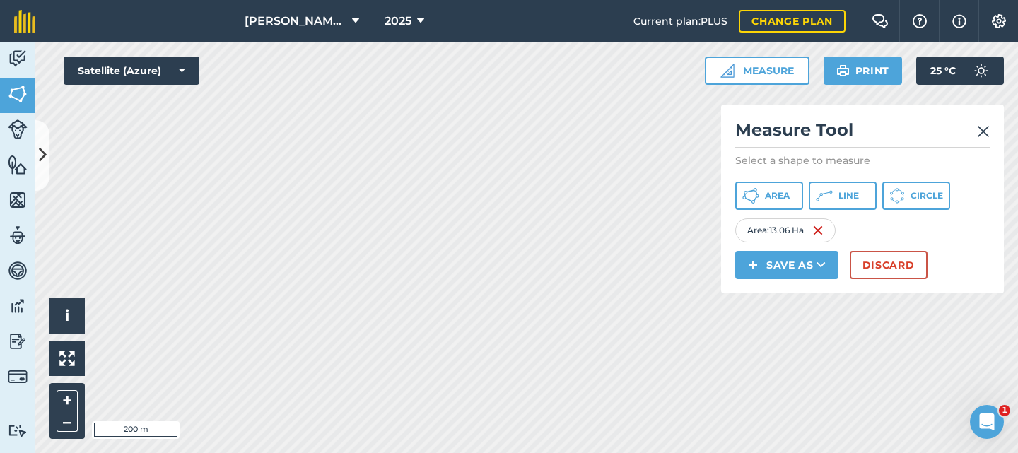
click at [983, 134] on img at bounding box center [983, 131] width 13 height 17
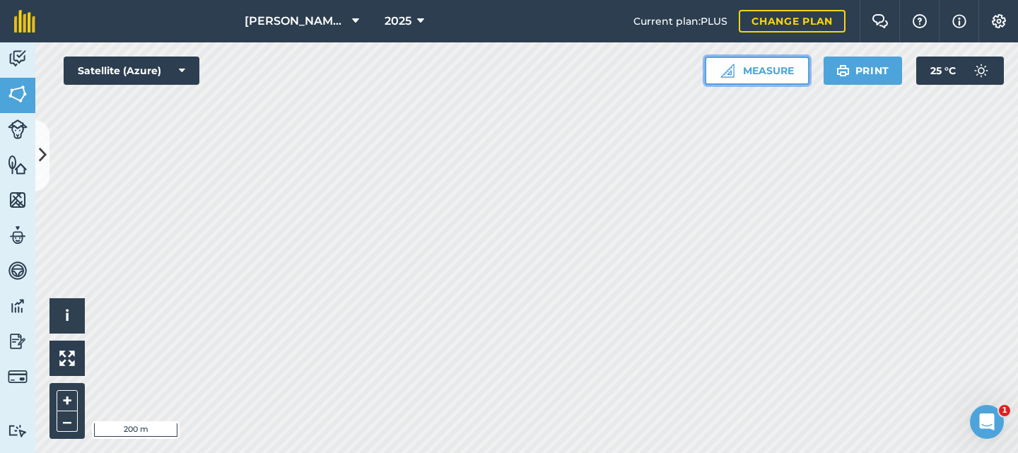
click at [787, 73] on button "Measure" at bounding box center [757, 71] width 105 height 28
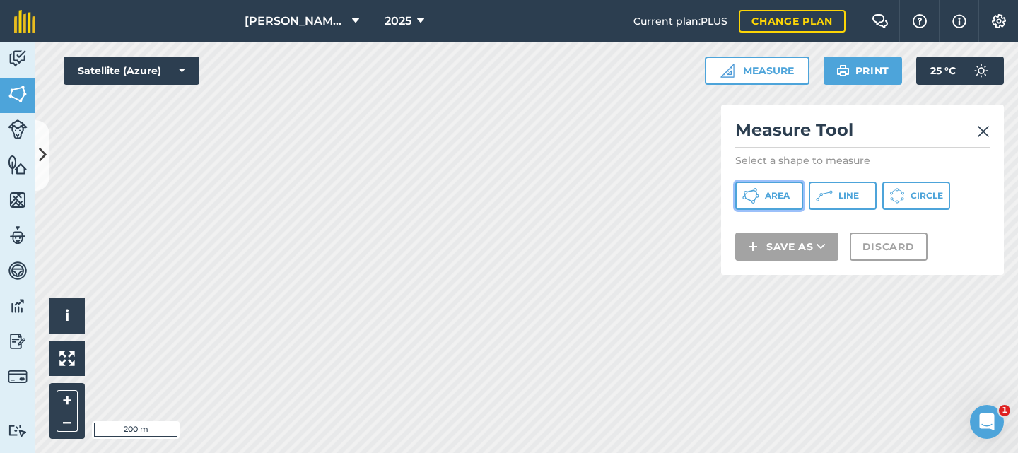
click at [777, 199] on span "Area" at bounding box center [777, 195] width 25 height 11
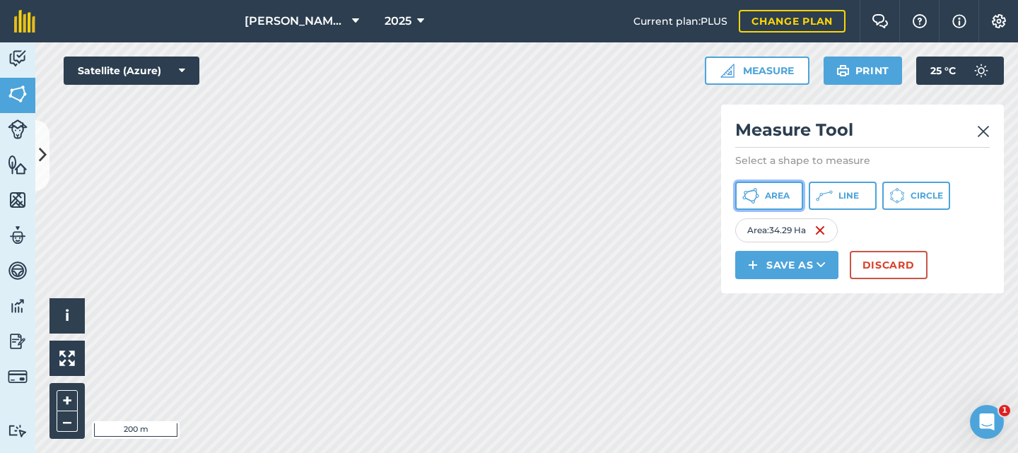
click at [765, 194] on span "Area" at bounding box center [777, 195] width 25 height 11
